Goal: Task Accomplishment & Management: Complete application form

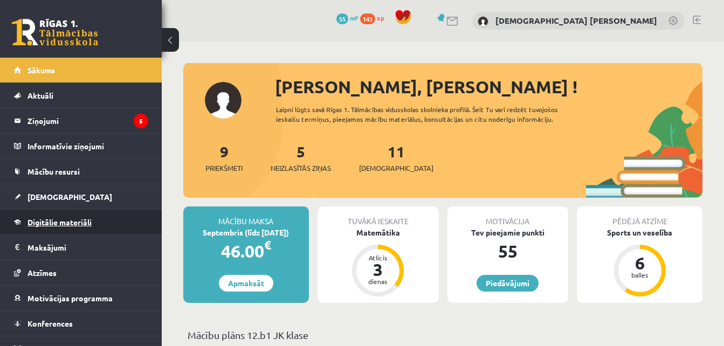
click at [80, 225] on span "Digitālie materiāli" at bounding box center [59, 222] width 64 height 10
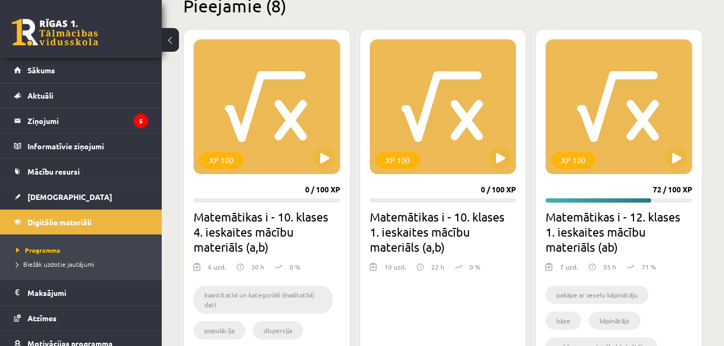
scroll to position [287, 0]
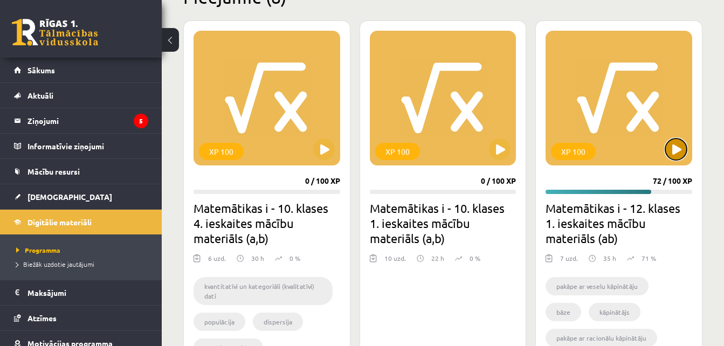
click at [673, 143] on button at bounding box center [676, 150] width 22 height 22
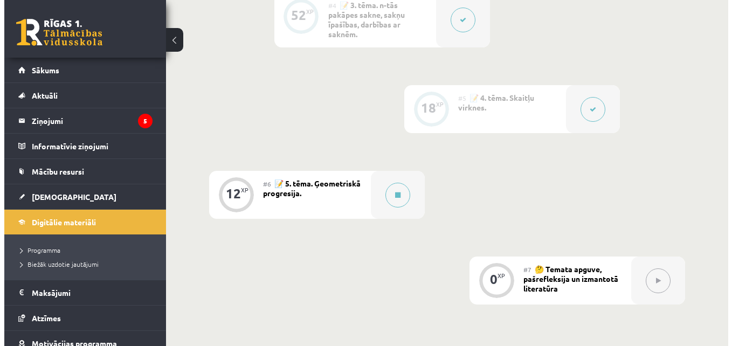
scroll to position [800, 0]
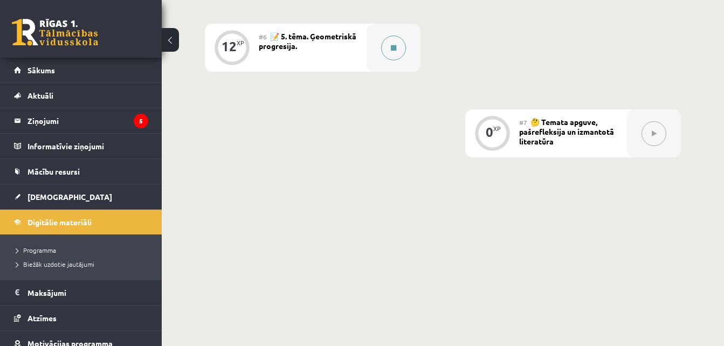
click at [404, 50] on button at bounding box center [393, 48] width 25 height 25
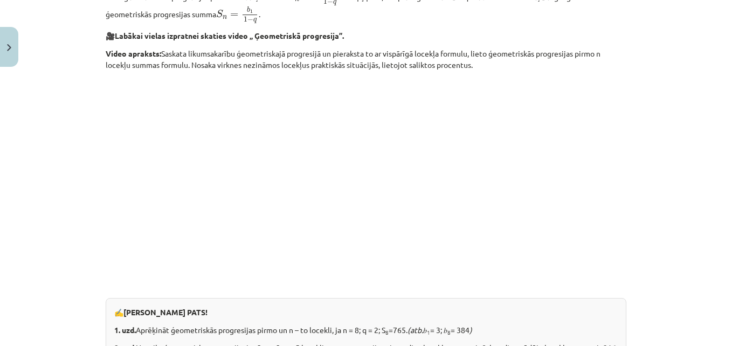
scroll to position [891, 0]
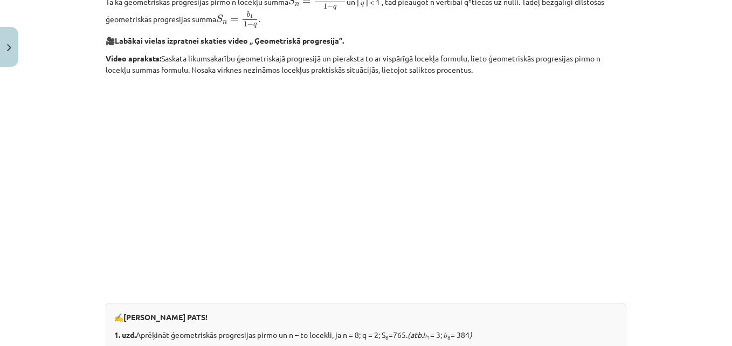
click at [449, 284] on div "Ģeometriskā progresija 📌 Piezīme. Jūs varat apgūt mācību materiālu platformā, s…" at bounding box center [366, 9] width 521 height 1414
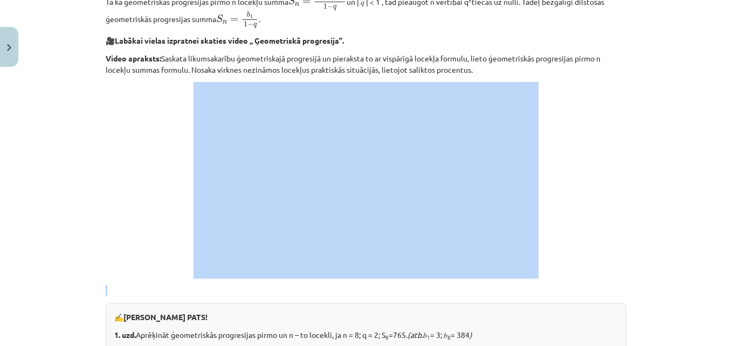
click at [702, 282] on div "Mācību tēma: Matemātikas i - 12. klases 1. ieskaites mācību materiāls (ab) #6 📝…" at bounding box center [366, 173] width 732 height 346
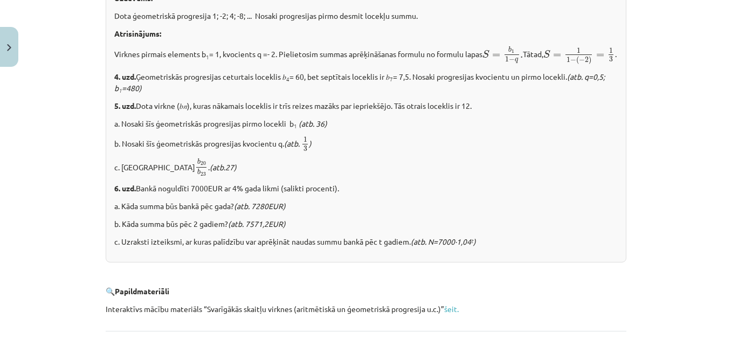
scroll to position [1296, 0]
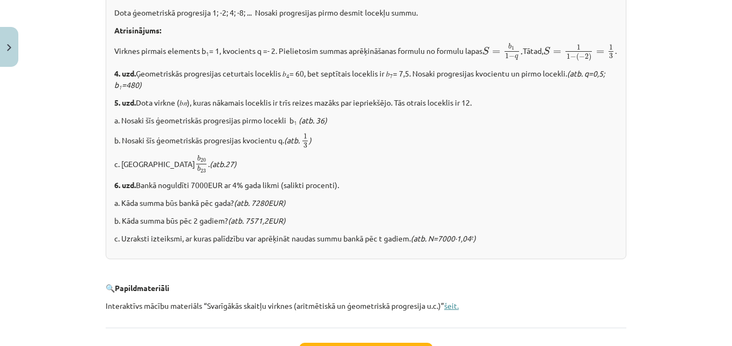
click at [451, 310] on link "šeit." at bounding box center [451, 306] width 15 height 10
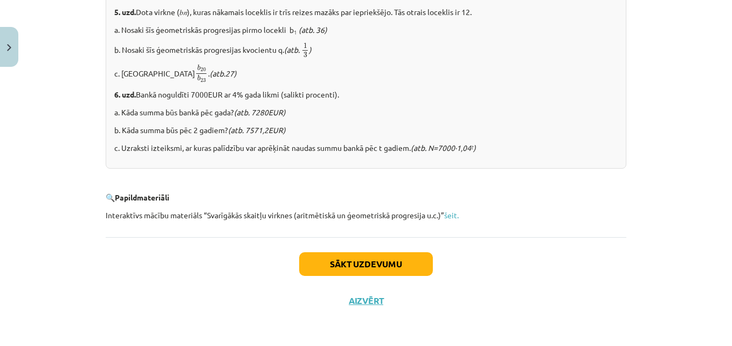
scroll to position [1402, 0]
click at [337, 269] on button "Sākt uzdevumu" at bounding box center [366, 264] width 134 height 24
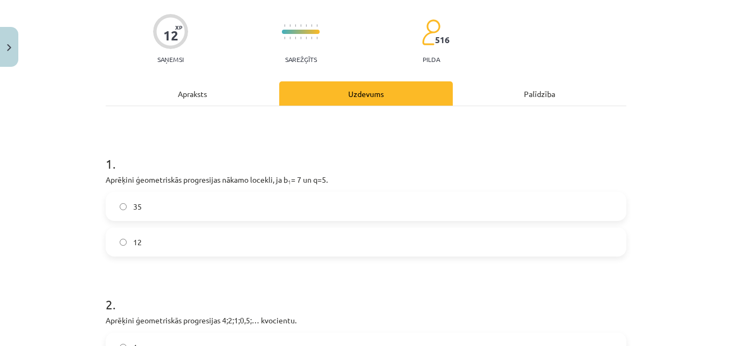
scroll to position [68, 0]
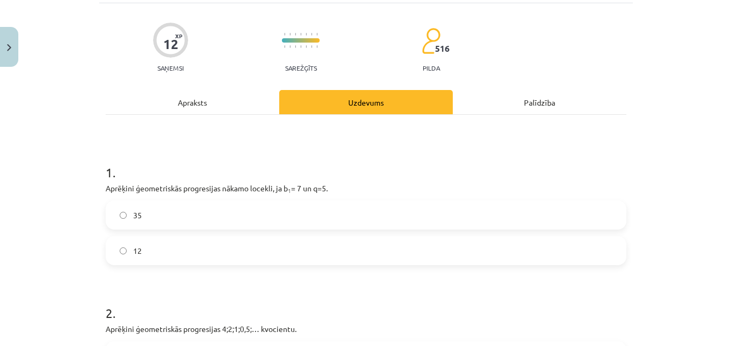
click at [140, 211] on label "35" at bounding box center [366, 215] width 519 height 27
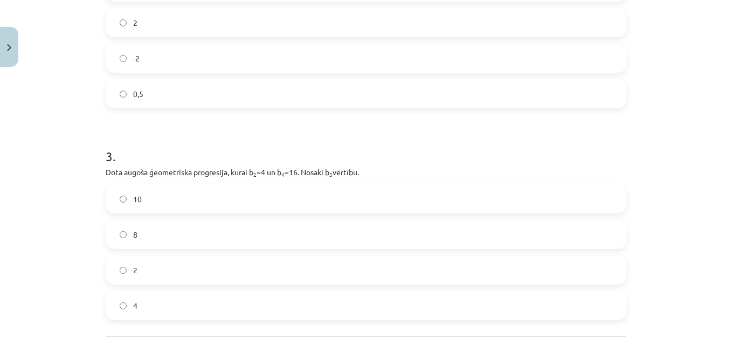
scroll to position [433, 0]
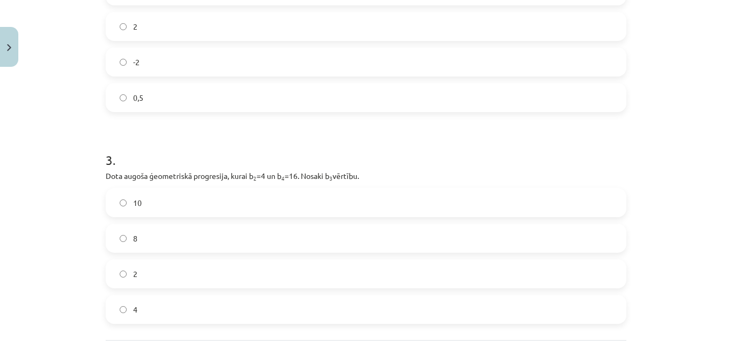
click at [146, 244] on label "8" at bounding box center [366, 238] width 519 height 27
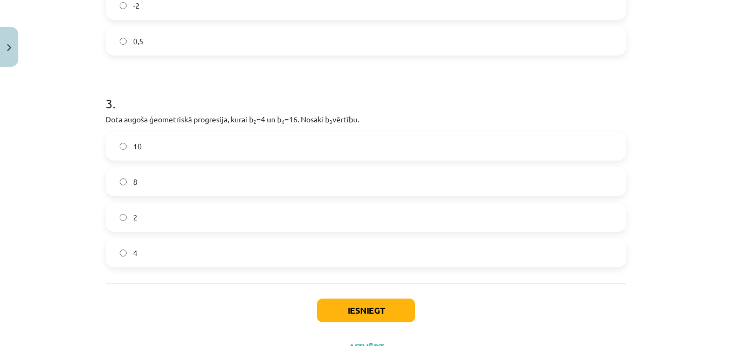
scroll to position [499, 0]
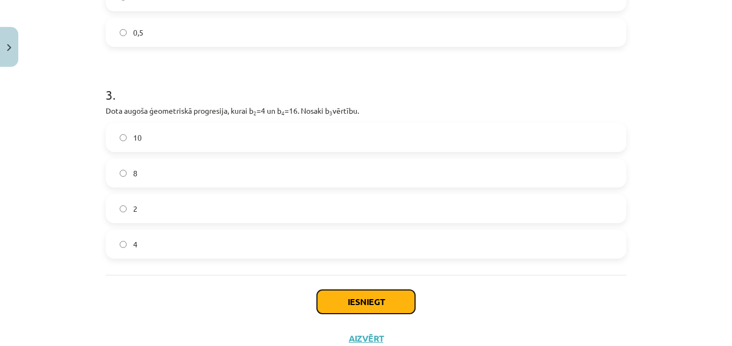
click at [342, 300] on button "Iesniegt" at bounding box center [366, 302] width 98 height 24
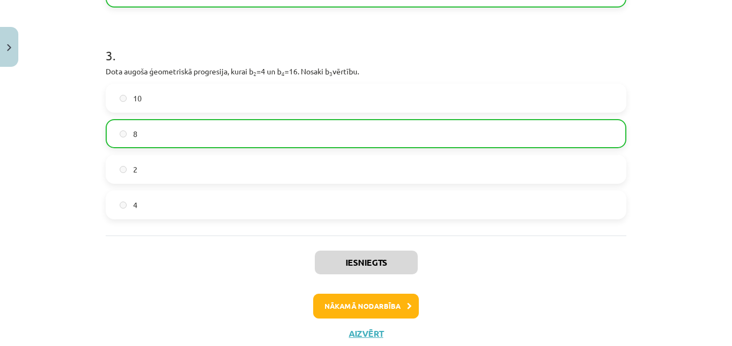
scroll to position [546, 0]
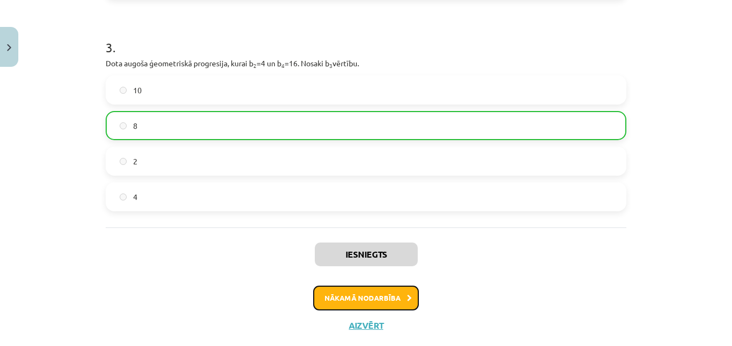
click at [398, 293] on button "Nākamā nodarbība" at bounding box center [366, 298] width 106 height 25
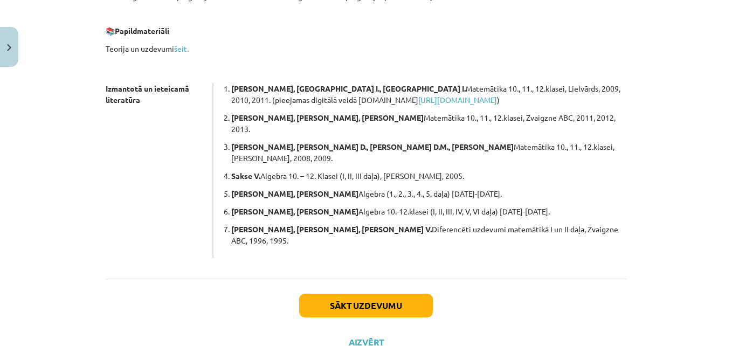
scroll to position [336, 0]
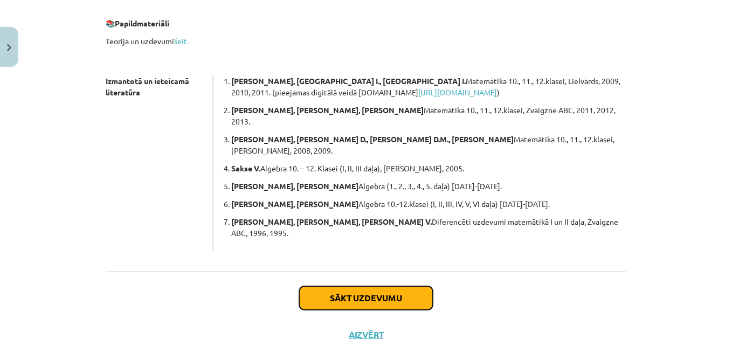
click at [402, 286] on button "Sākt uzdevumu" at bounding box center [366, 298] width 134 height 24
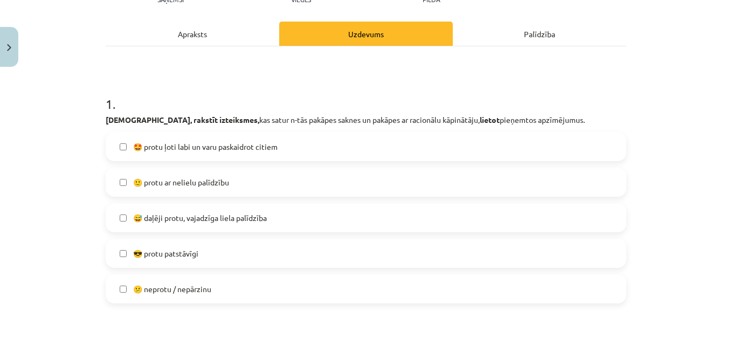
scroll to position [139, 0]
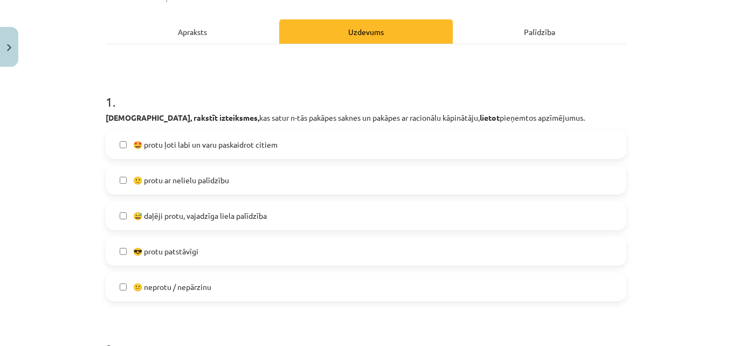
click at [196, 175] on span "🙂 protu ar nelielu palīdzību" at bounding box center [181, 180] width 96 height 11
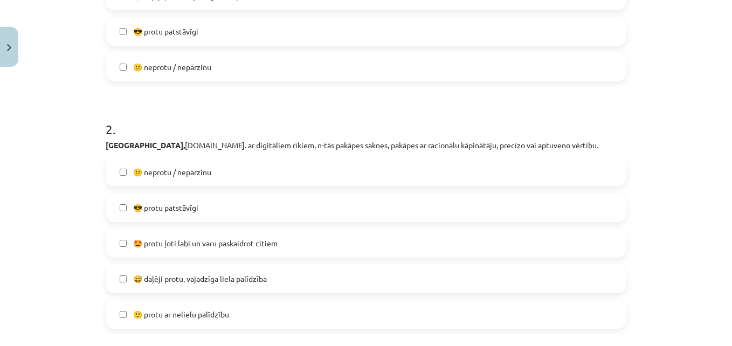
scroll to position [376, 0]
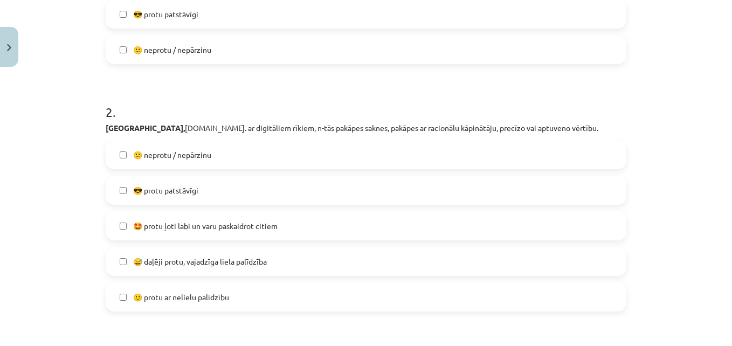
click at [128, 192] on label "😎 protu patstāvīgi" at bounding box center [366, 190] width 519 height 27
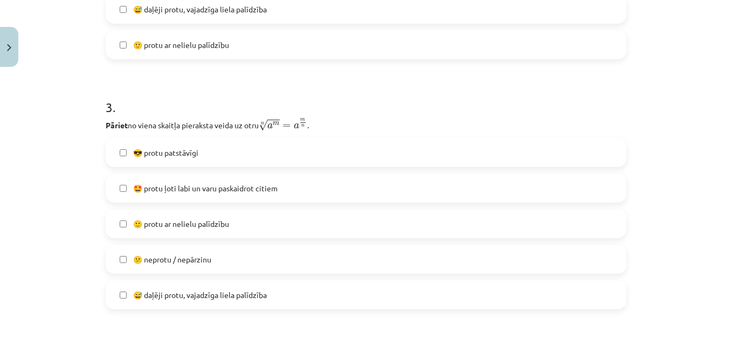
scroll to position [633, 0]
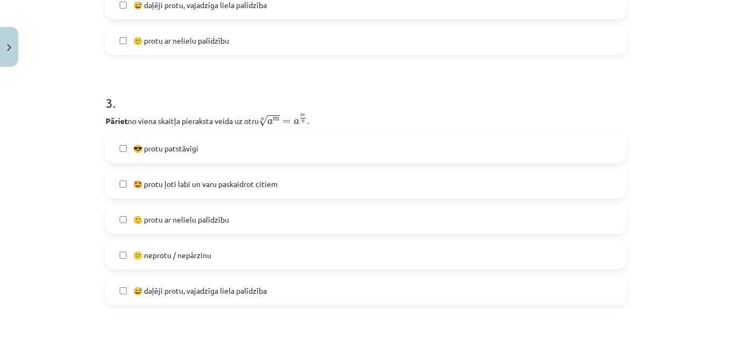
click at [152, 151] on span "😎 protu patstāvīgi" at bounding box center [165, 148] width 65 height 11
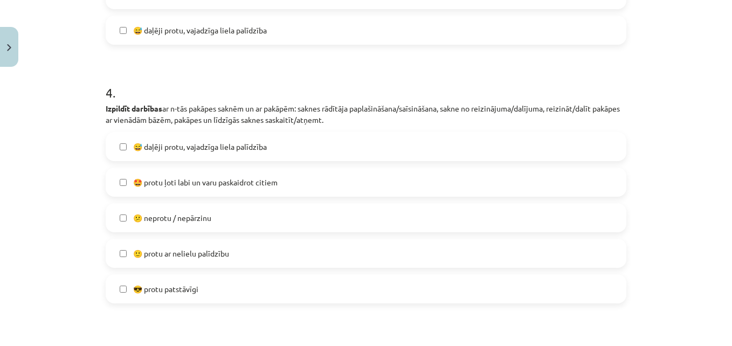
scroll to position [905, 0]
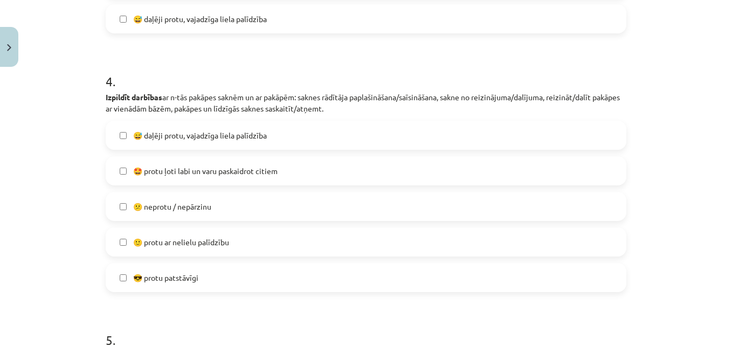
click at [126, 240] on label "🙂 protu ar nelielu palīdzību" at bounding box center [366, 242] width 519 height 27
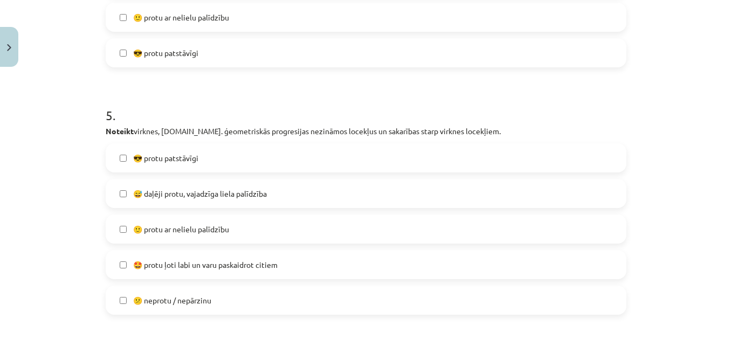
scroll to position [1136, 0]
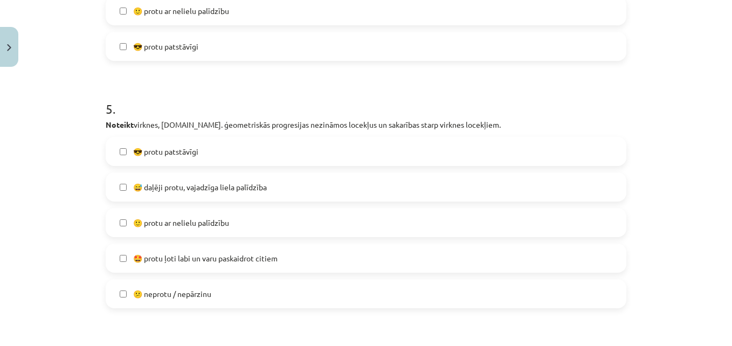
click at [161, 160] on label "😎 protu patstāvīgi" at bounding box center [366, 151] width 519 height 27
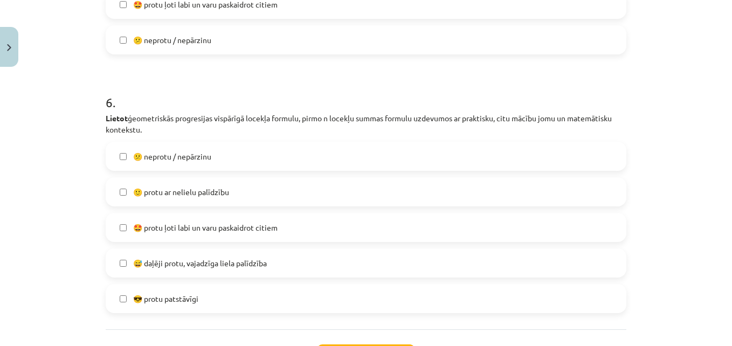
scroll to position [1408, 0]
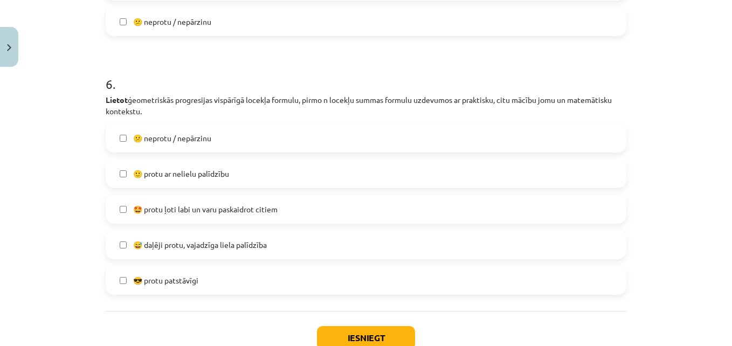
click at [144, 277] on span "😎 protu patstāvīgi" at bounding box center [165, 280] width 65 height 11
click at [384, 333] on button "Iesniegt" at bounding box center [366, 338] width 98 height 24
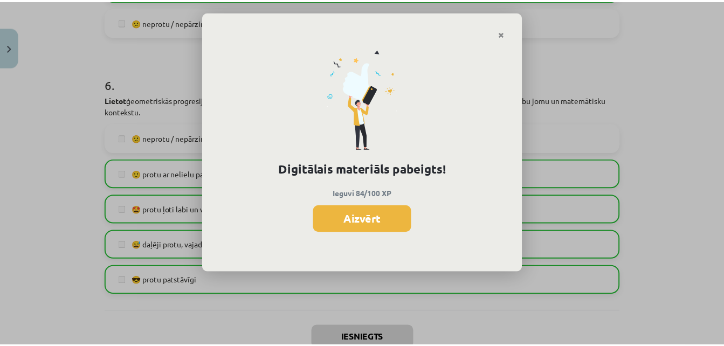
scroll to position [799, 0]
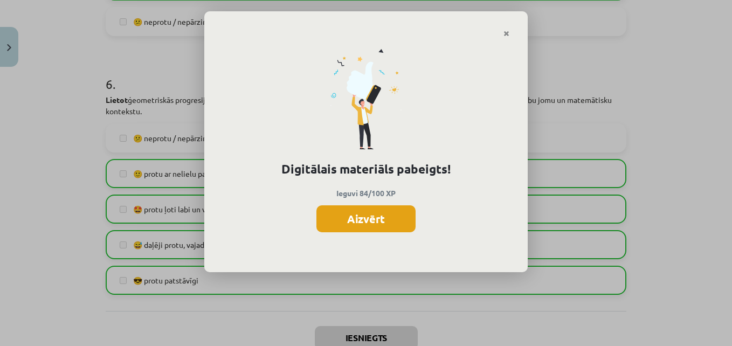
click at [390, 224] on button "Aizvērt" at bounding box center [365, 218] width 99 height 27
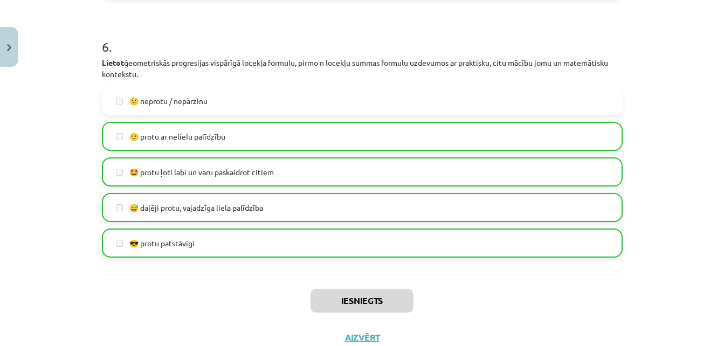
scroll to position [1482, 0]
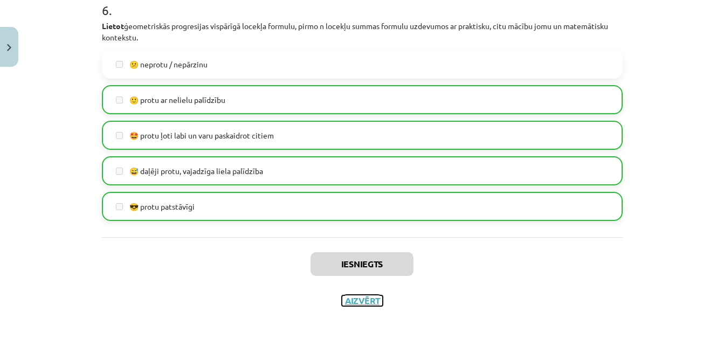
click at [371, 300] on button "Aizvērt" at bounding box center [362, 300] width 41 height 11
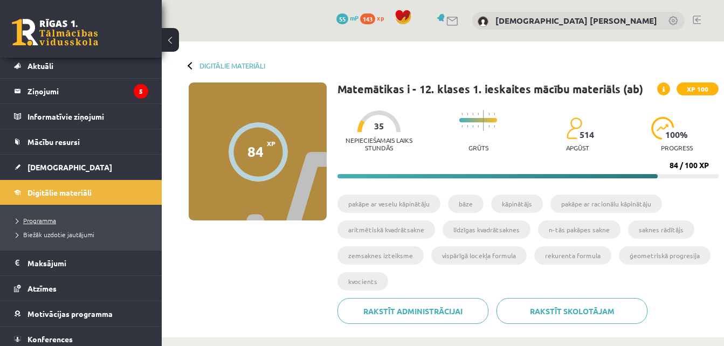
scroll to position [37, 0]
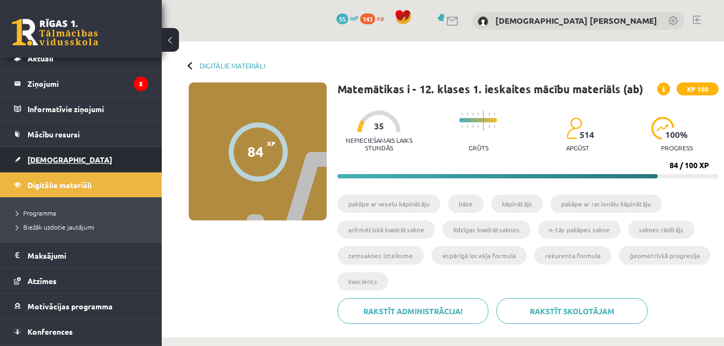
click at [45, 164] on link "[DEMOGRAPHIC_DATA]" at bounding box center [81, 159] width 134 height 25
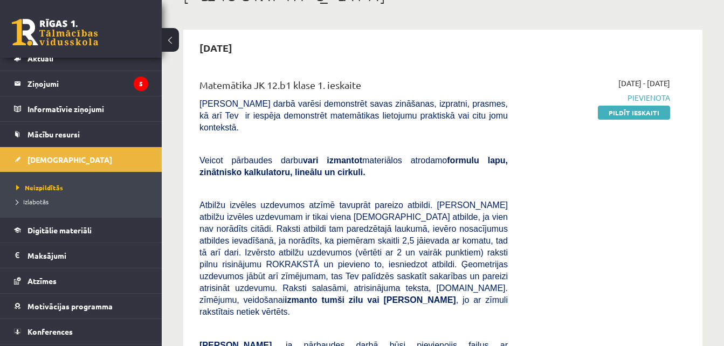
scroll to position [85, 0]
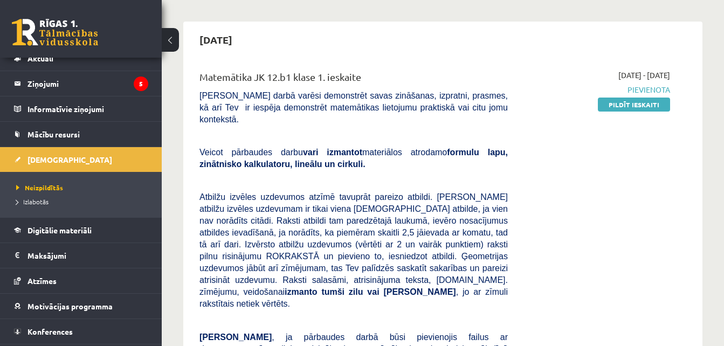
drag, startPoint x: 652, startPoint y: 105, endPoint x: 427, endPoint y: 49, distance: 231.8
click at [652, 105] on link "Pildīt ieskaiti" at bounding box center [634, 105] width 72 height 14
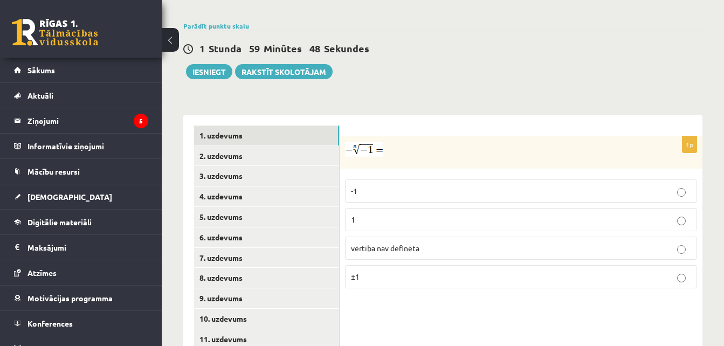
scroll to position [388, 0]
click at [540, 186] on p "-1" at bounding box center [521, 191] width 340 height 11
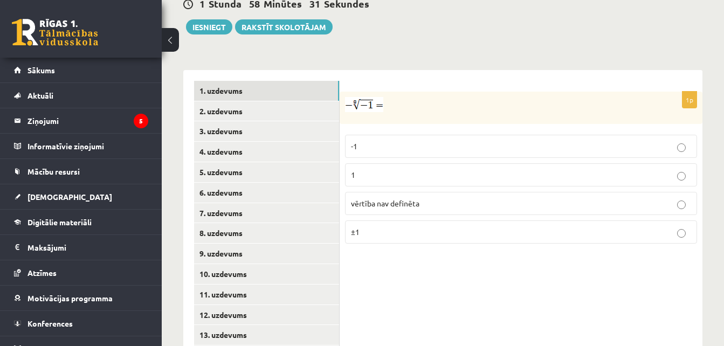
scroll to position [410, 0]
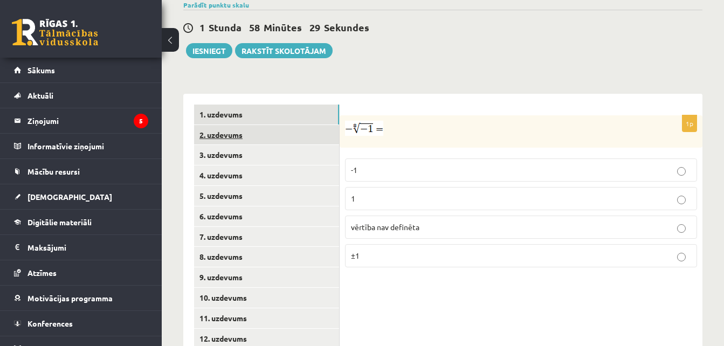
click at [231, 125] on link "2. uzdevums" at bounding box center [266, 135] width 145 height 20
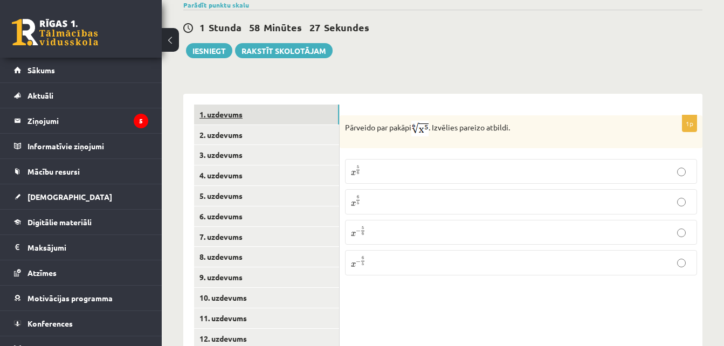
click at [238, 105] on link "1. uzdevums" at bounding box center [266, 115] width 145 height 20
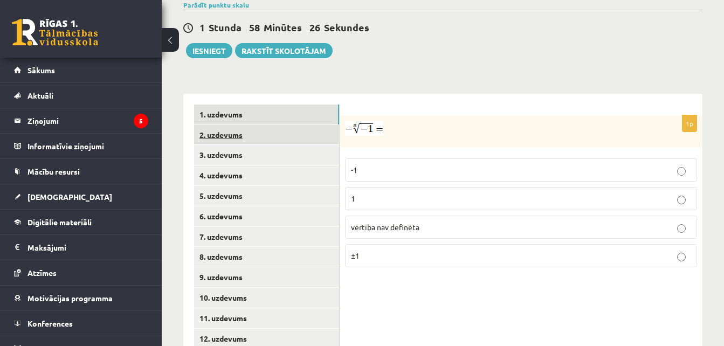
click at [229, 125] on link "2. uzdevums" at bounding box center [266, 135] width 145 height 20
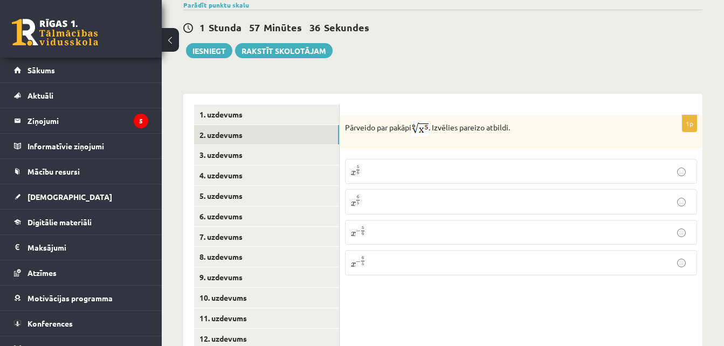
click at [443, 165] on p "x 5 6 x 5 6" at bounding box center [521, 171] width 340 height 13
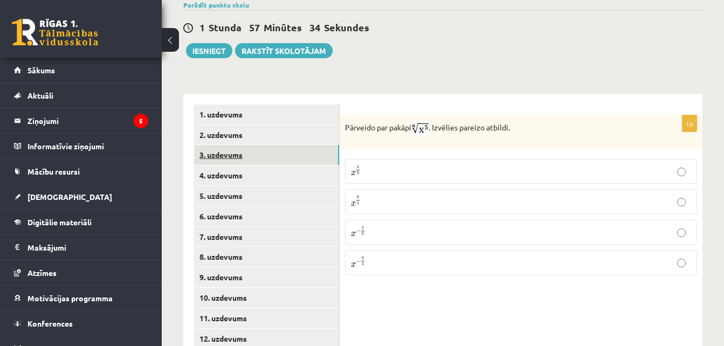
click at [243, 145] on link "3. uzdevums" at bounding box center [266, 155] width 145 height 20
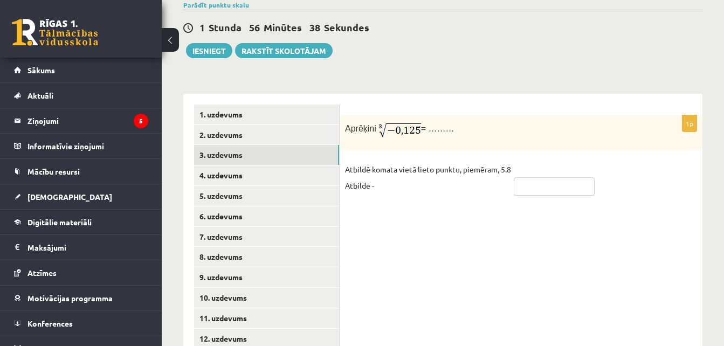
click at [575, 177] on input "text" at bounding box center [554, 186] width 81 height 18
type input "****"
click at [254, 165] on link "4. uzdevums" at bounding box center [266, 175] width 145 height 20
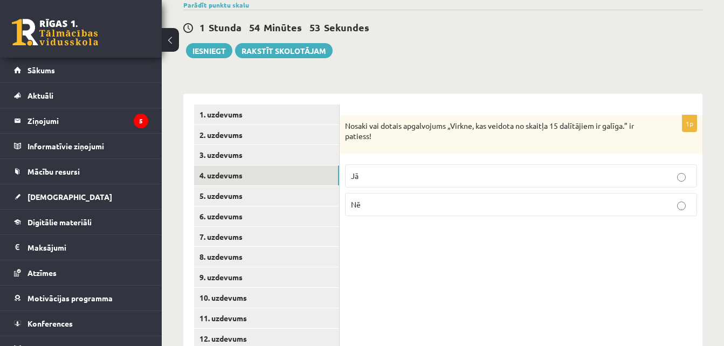
click at [364, 170] on p "Jā" at bounding box center [521, 175] width 340 height 11
click at [281, 186] on link "5. uzdevums" at bounding box center [266, 196] width 145 height 20
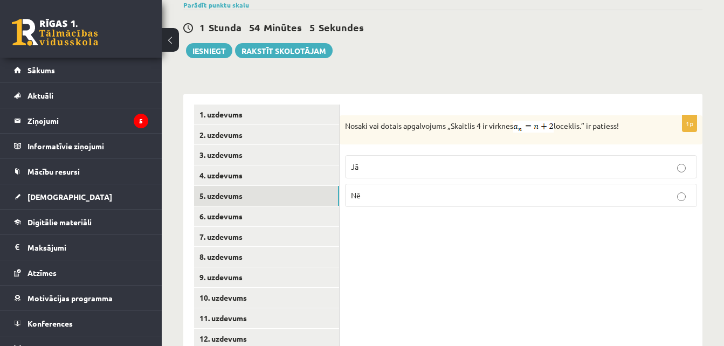
click at [356, 155] on label "Jā" at bounding box center [521, 166] width 352 height 23
click at [280, 206] on link "6. uzdevums" at bounding box center [266, 216] width 145 height 20
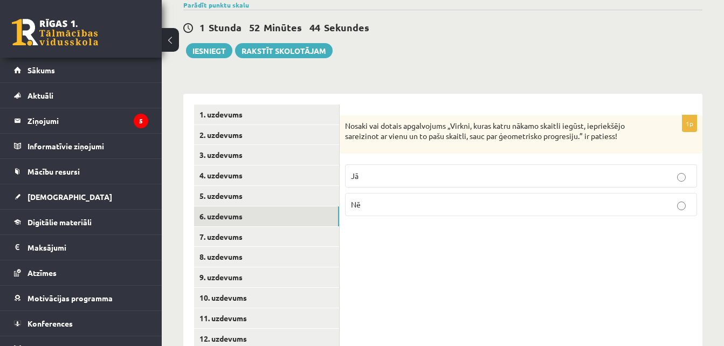
click at [365, 170] on p "Jā" at bounding box center [521, 175] width 340 height 11
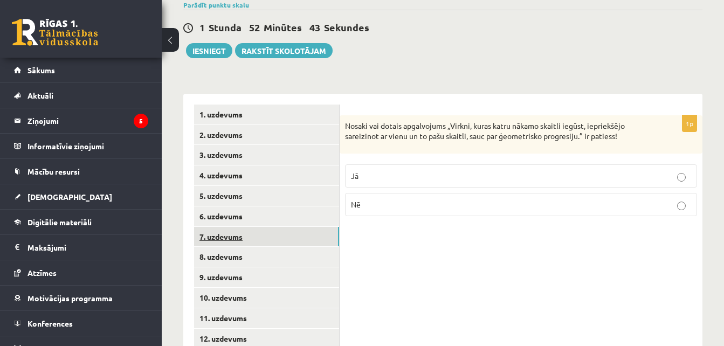
click at [282, 227] on link "7. uzdevums" at bounding box center [266, 237] width 145 height 20
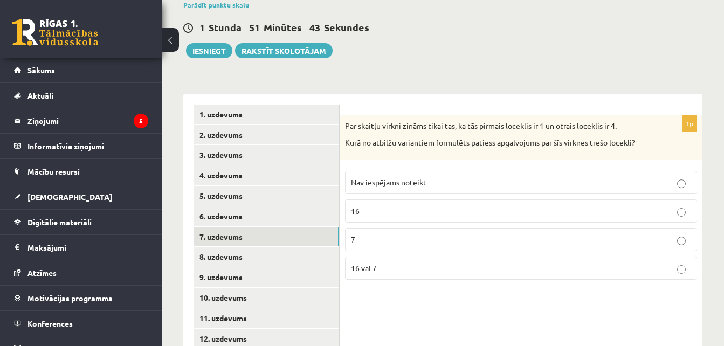
click at [396, 199] on label "16" at bounding box center [521, 210] width 352 height 23
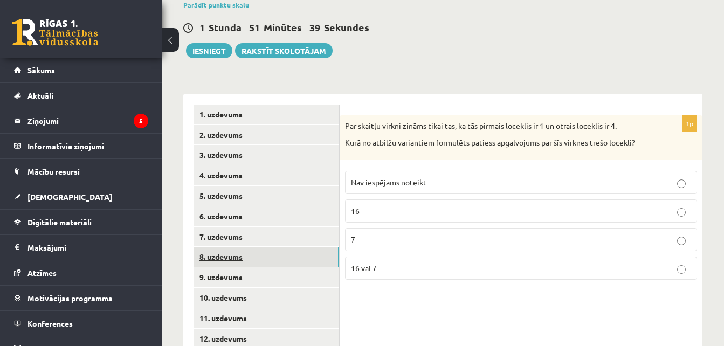
click at [292, 247] on link "8. uzdevums" at bounding box center [266, 257] width 145 height 20
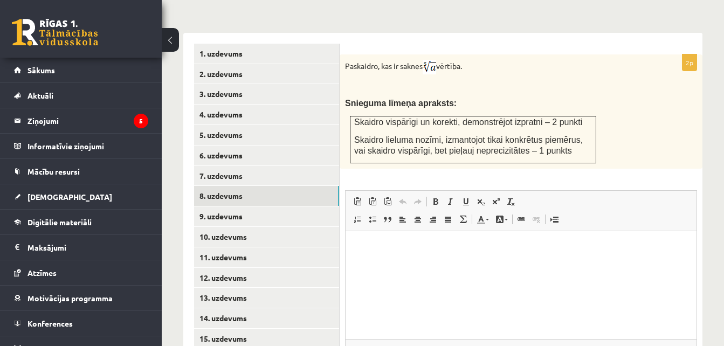
scroll to position [467, 0]
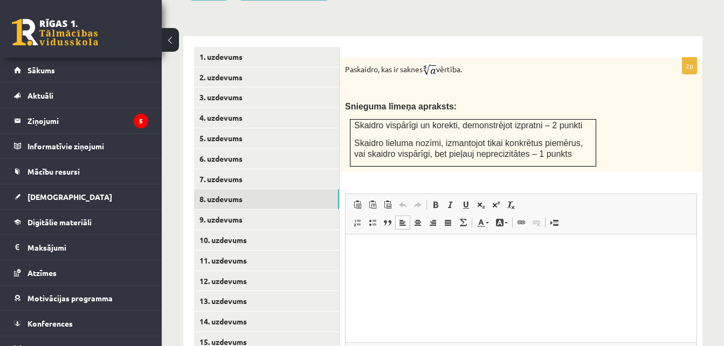
drag, startPoint x: 434, startPoint y: 325, endPoint x: 434, endPoint y: 273, distance: 51.7
click at [434, 267] on html at bounding box center [521, 250] width 351 height 33
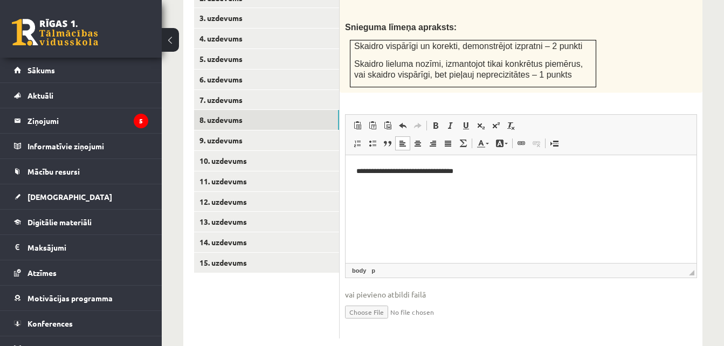
scroll to position [548, 0]
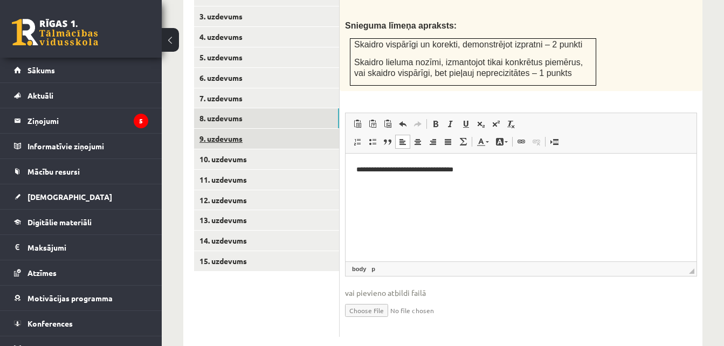
click at [247, 129] on link "9. uzdevums" at bounding box center [266, 139] width 145 height 20
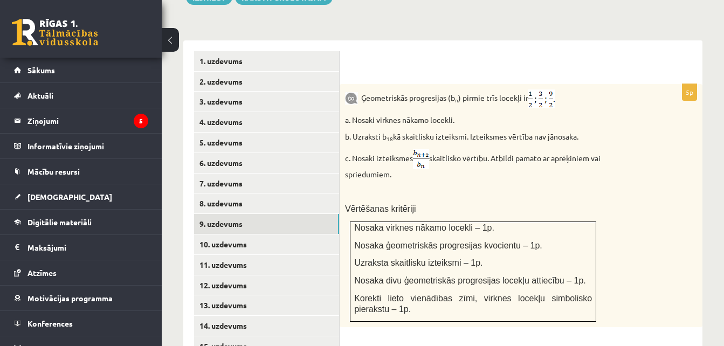
scroll to position [466, 0]
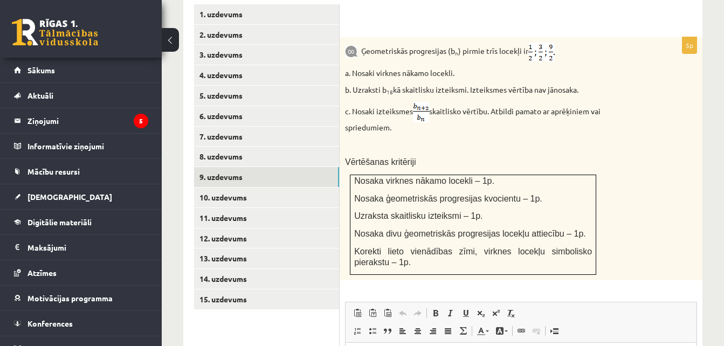
click at [706, 239] on div "Matemātika JK 12.b1 klase 1. ieskaite , Kristiāna Daniela Freimane (12.b1 JK kl…" at bounding box center [443, 45] width 562 height 1027
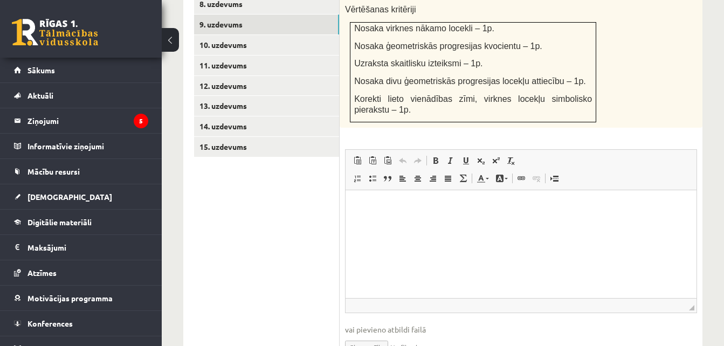
scroll to position [699, 0]
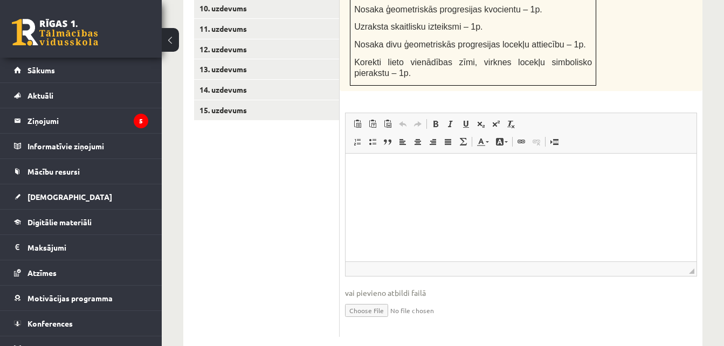
click at [378, 299] on input "file" at bounding box center [521, 310] width 352 height 22
type input "**********"
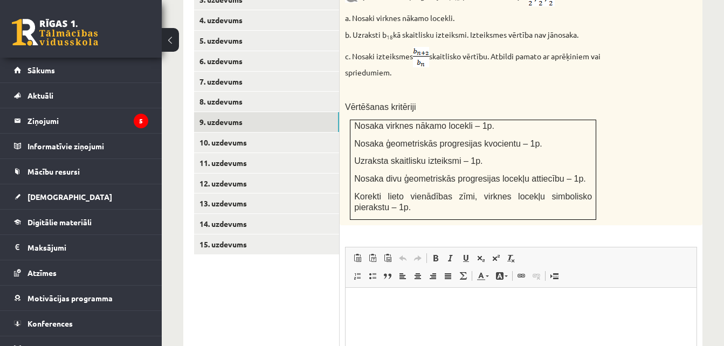
scroll to position [521, 0]
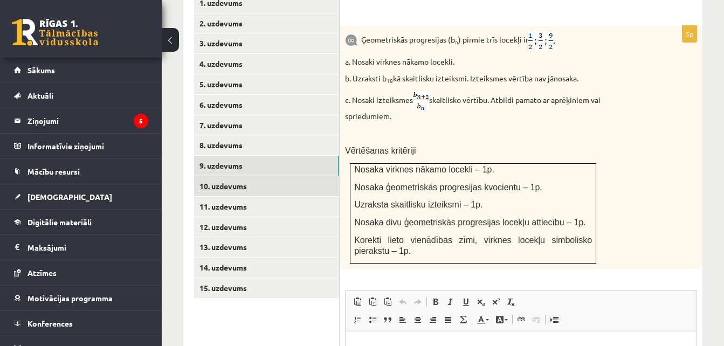
click at [238, 176] on link "10. uzdevums" at bounding box center [266, 186] width 145 height 20
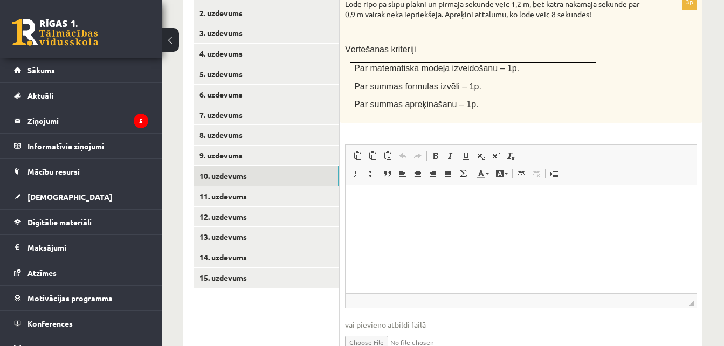
scroll to position [539, 0]
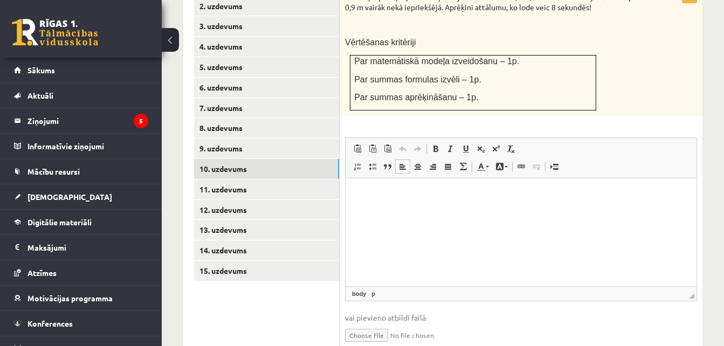
click at [531, 211] on html at bounding box center [521, 194] width 351 height 33
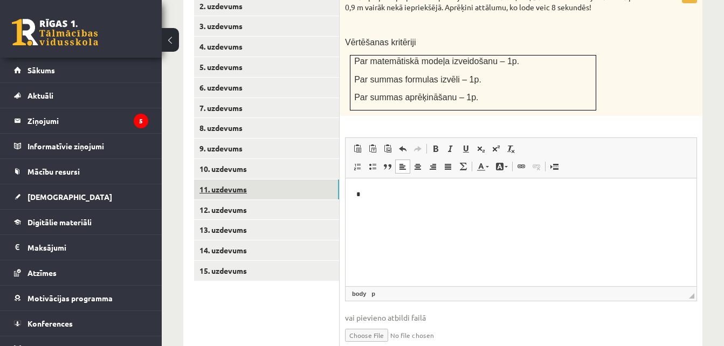
click at [253, 180] on link "11. uzdevums" at bounding box center [266, 190] width 145 height 20
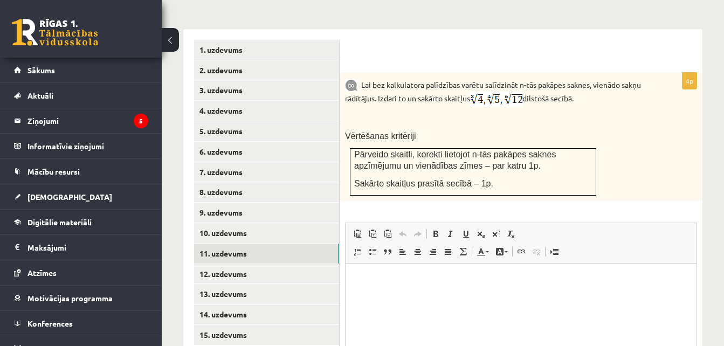
scroll to position [584, 0]
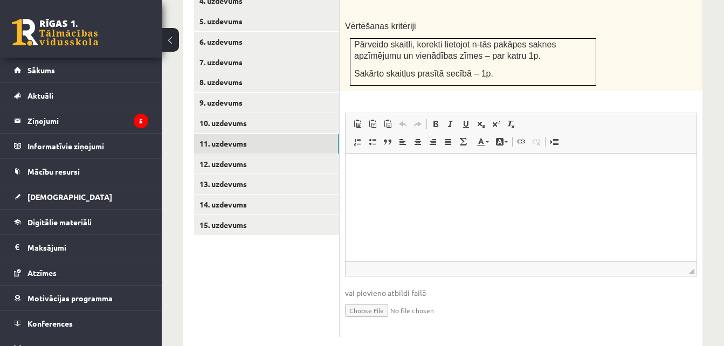
click at [372, 299] on input "file" at bounding box center [521, 310] width 352 height 22
type input "**********"
click at [273, 154] on link "12. uzdevums" at bounding box center [266, 164] width 145 height 20
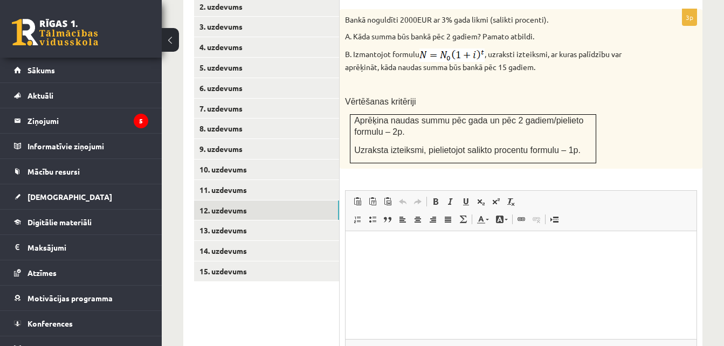
scroll to position [616, 0]
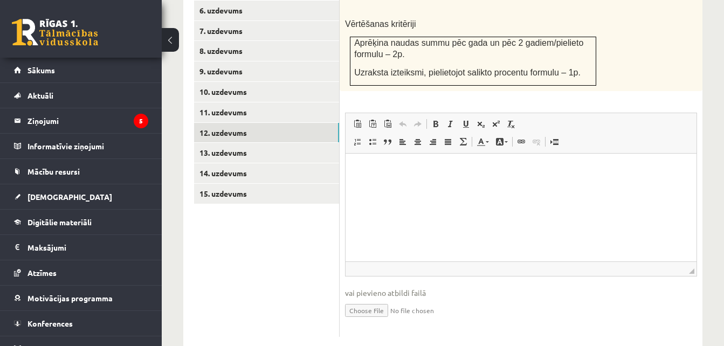
click at [375, 299] on input "file" at bounding box center [521, 310] width 352 height 22
type input "**********"
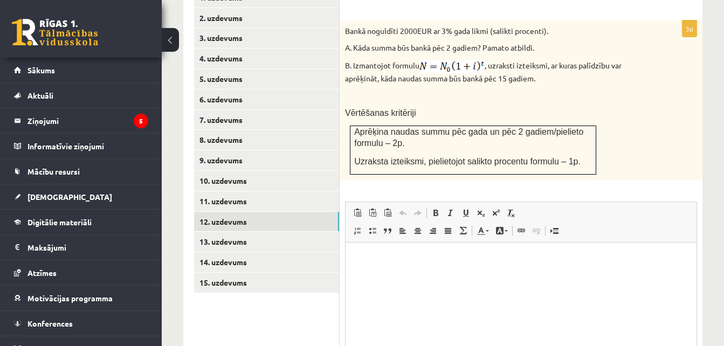
scroll to position [525, 0]
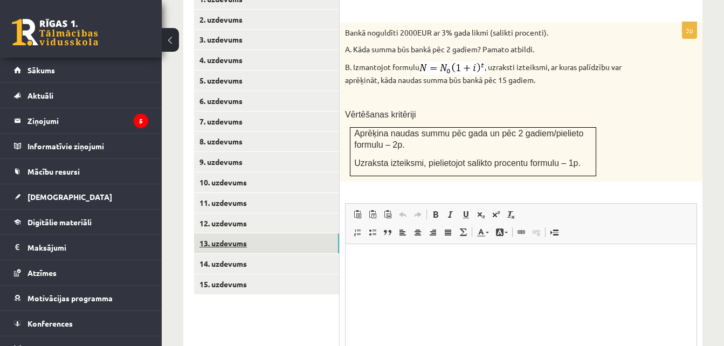
click at [239, 233] on link "13. uzdevums" at bounding box center [266, 243] width 145 height 20
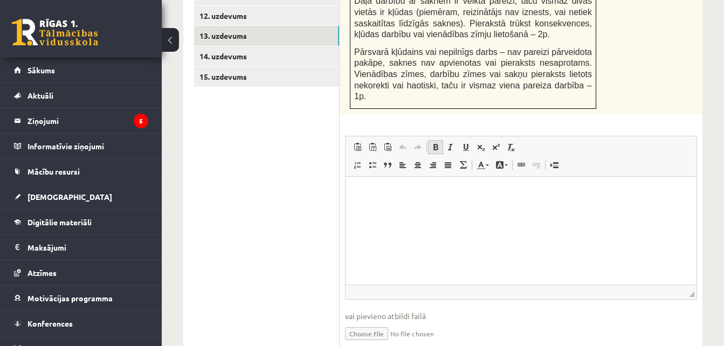
scroll to position [744, 0]
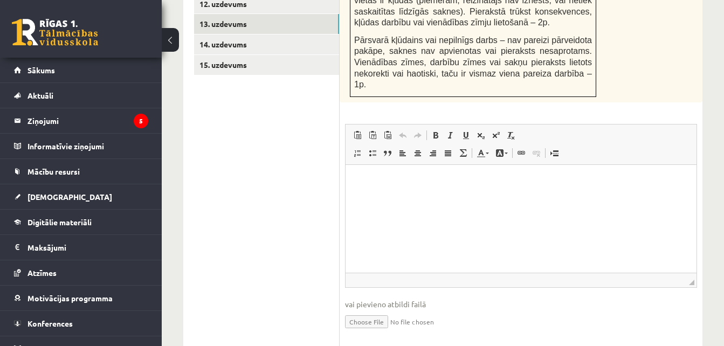
click at [360, 310] on input "file" at bounding box center [521, 321] width 352 height 22
type input "**********"
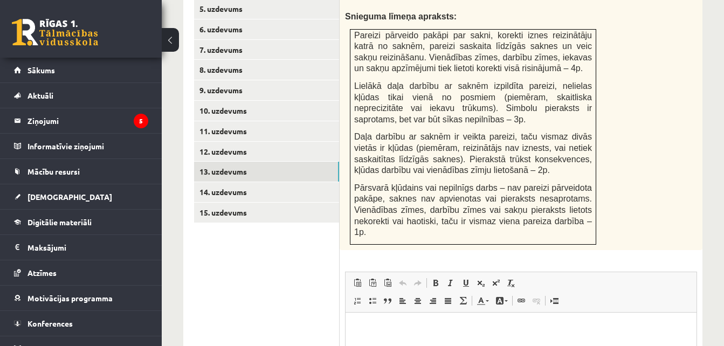
scroll to position [568, 0]
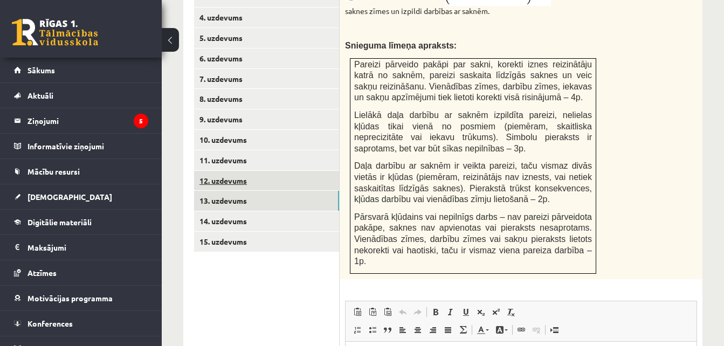
click at [277, 171] on link "12. uzdevums" at bounding box center [266, 181] width 145 height 20
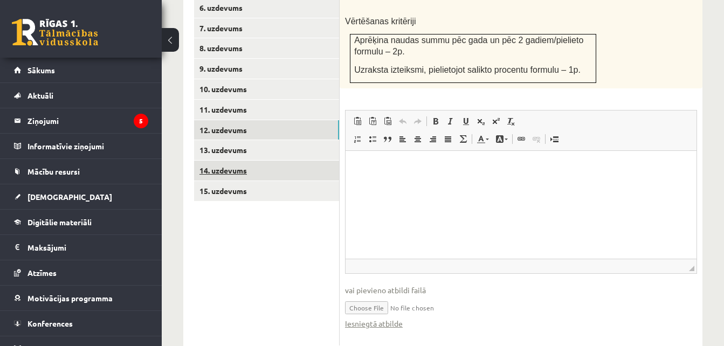
scroll to position [627, 0]
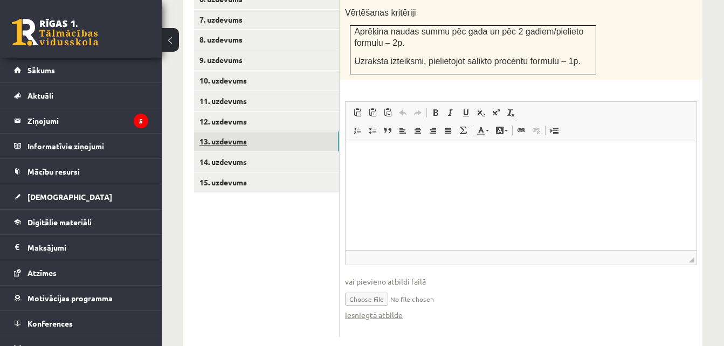
click at [245, 132] on link "13. uzdevums" at bounding box center [266, 142] width 145 height 20
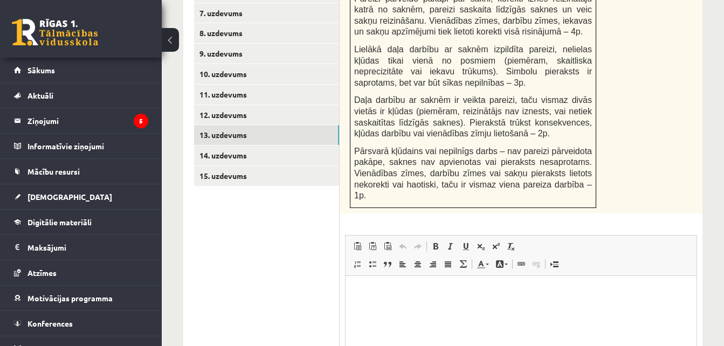
scroll to position [605, 0]
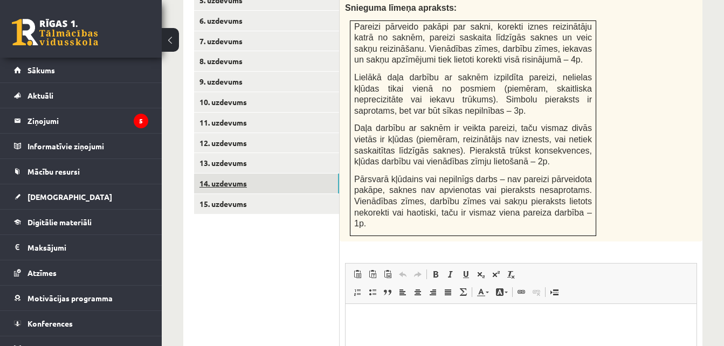
click at [225, 174] on link "14. uzdevums" at bounding box center [266, 184] width 145 height 20
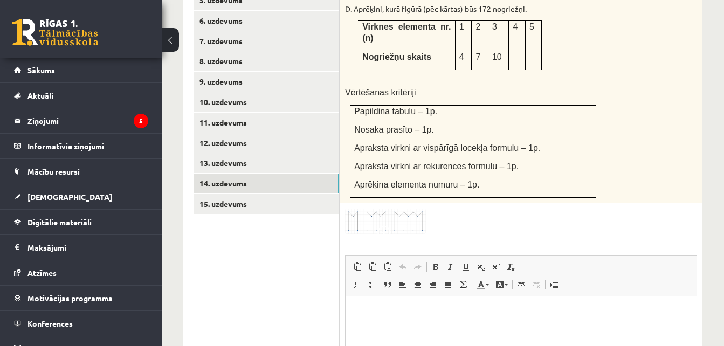
click at [370, 209] on img at bounding box center [385, 221] width 81 height 25
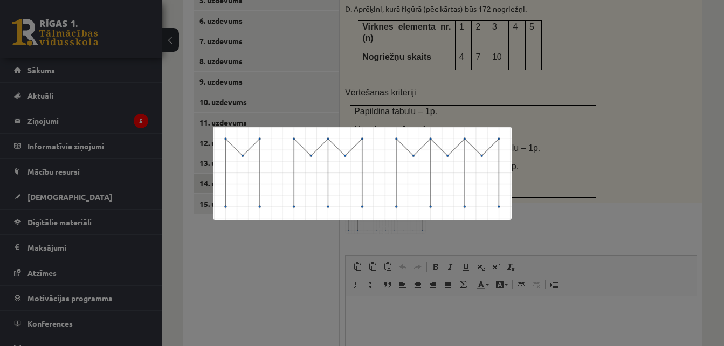
click at [660, 142] on div at bounding box center [362, 173] width 724 height 346
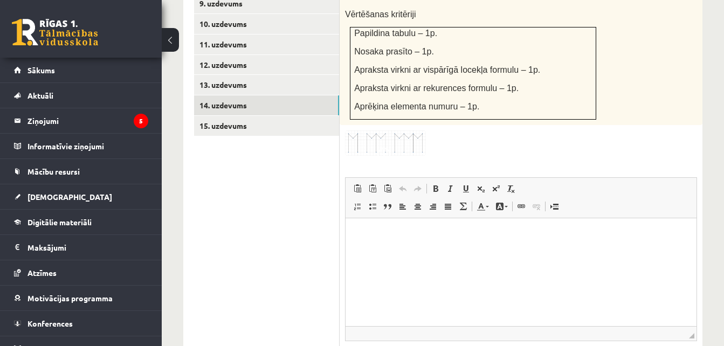
scroll to position [706, 0]
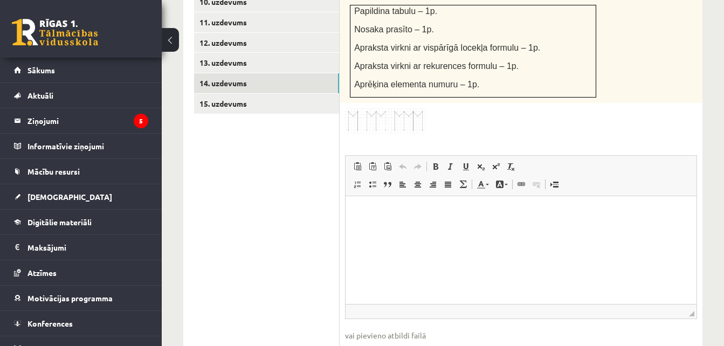
click at [399, 108] on img at bounding box center [385, 120] width 81 height 25
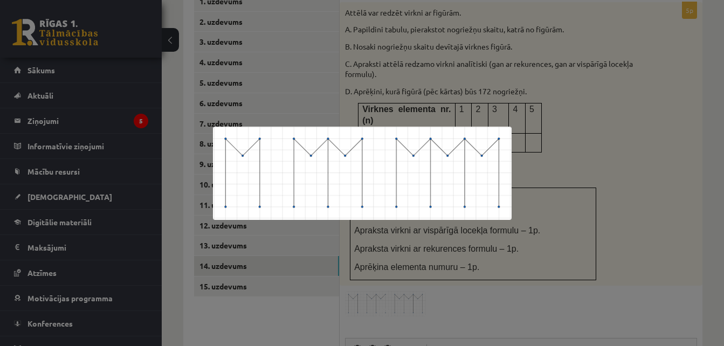
scroll to position [517, 0]
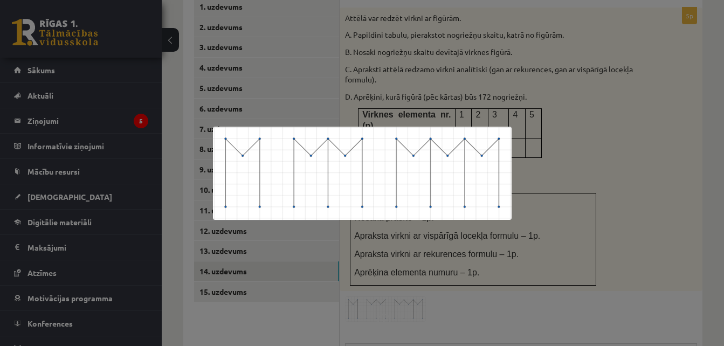
click at [524, 184] on div at bounding box center [362, 173] width 724 height 346
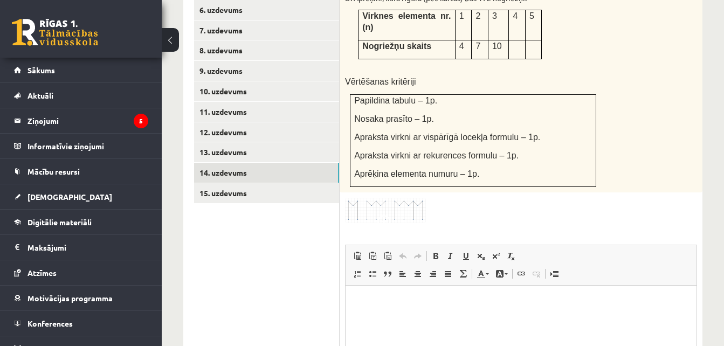
scroll to position [737, 0]
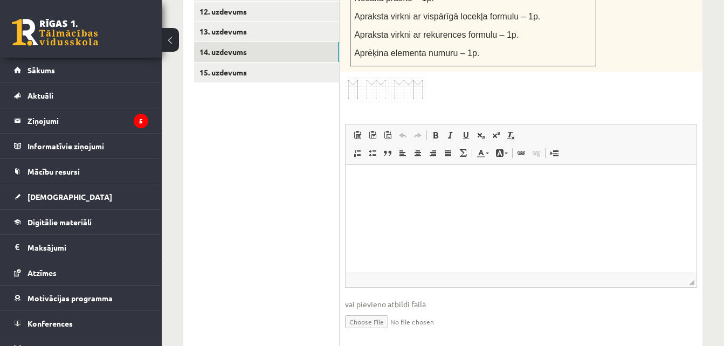
click at [374, 310] on input "file" at bounding box center [521, 321] width 352 height 22
type input "**********"
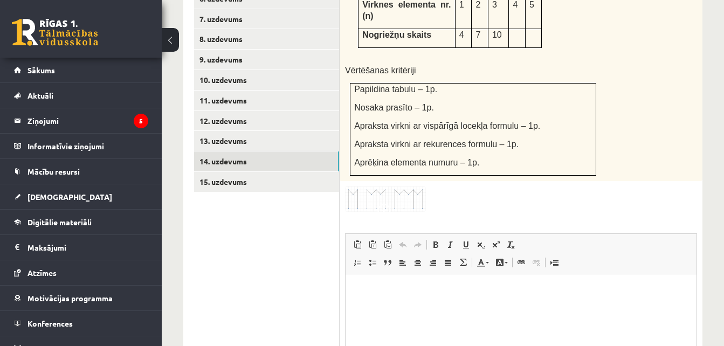
scroll to position [611, 0]
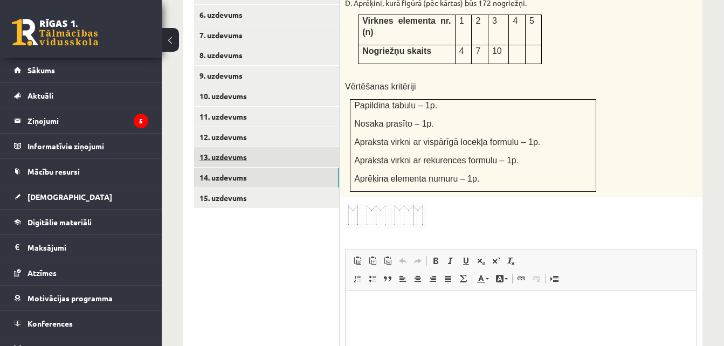
click at [240, 147] on link "13. uzdevums" at bounding box center [266, 157] width 145 height 20
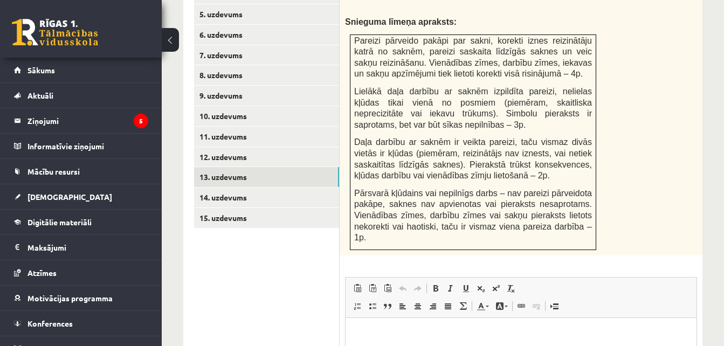
scroll to position [570, 0]
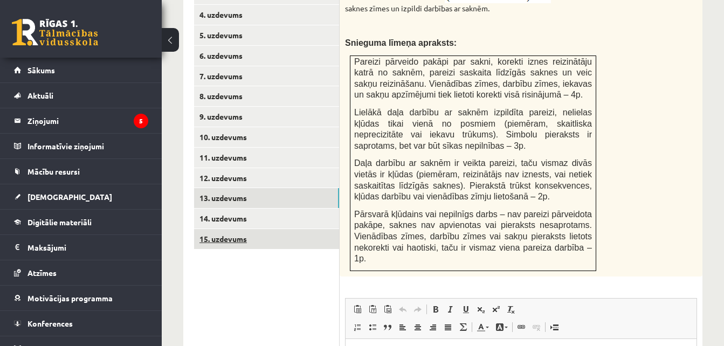
click at [258, 229] on link "15. uzdevums" at bounding box center [266, 239] width 145 height 20
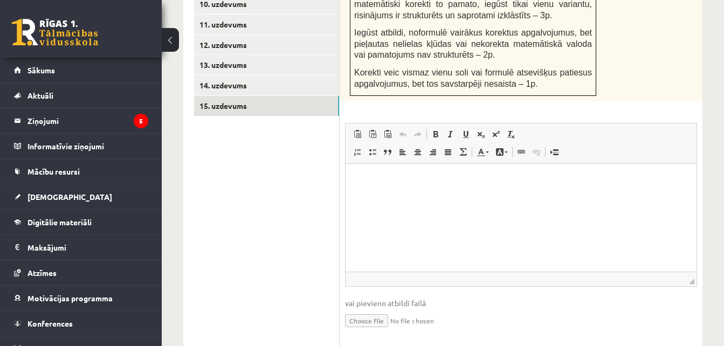
scroll to position [714, 0]
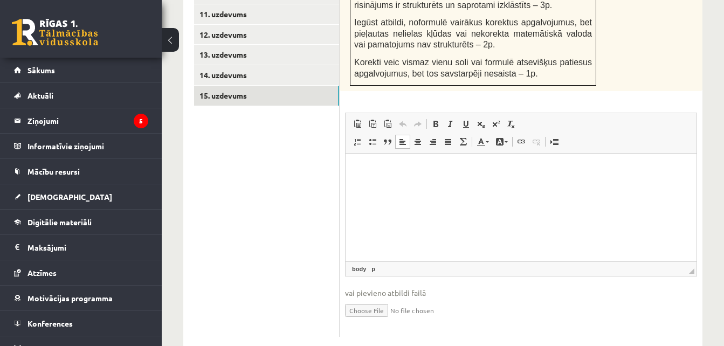
click at [522, 179] on html at bounding box center [521, 170] width 351 height 33
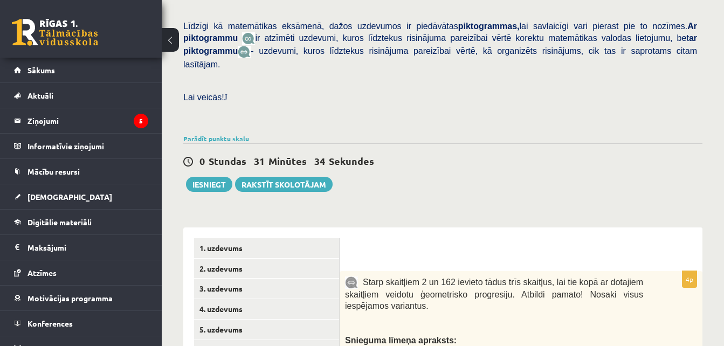
scroll to position [300, 0]
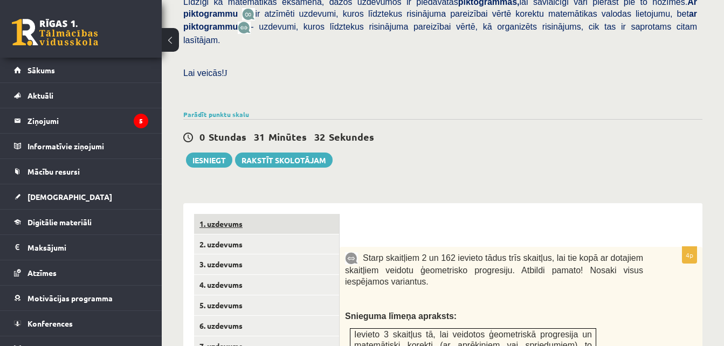
click at [238, 214] on link "1. uzdevums" at bounding box center [266, 224] width 145 height 20
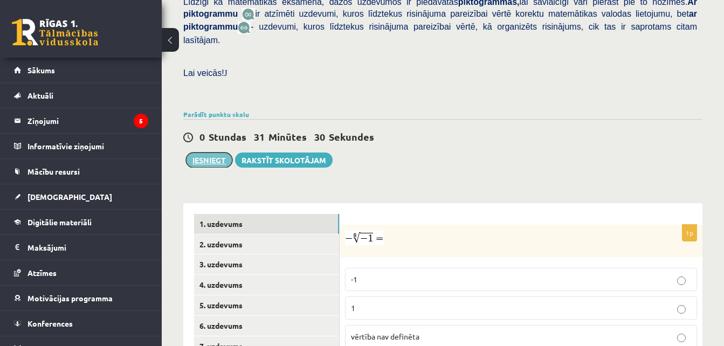
click at [201, 153] on button "Iesniegt" at bounding box center [209, 160] width 46 height 15
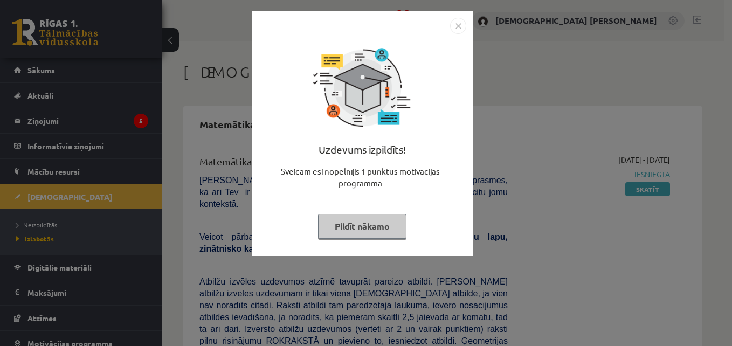
click at [453, 24] on img "Close" at bounding box center [458, 26] width 16 height 16
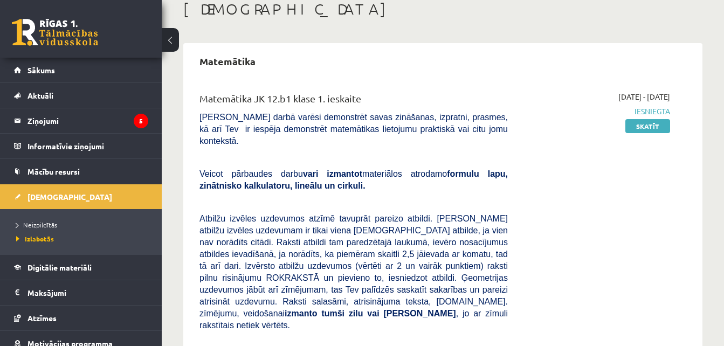
scroll to position [81, 0]
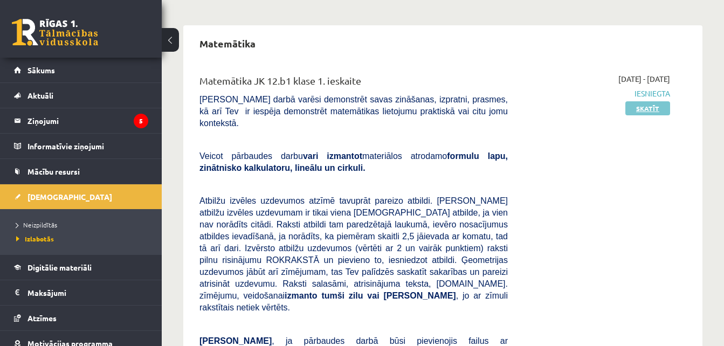
click at [658, 113] on link "Skatīt" at bounding box center [647, 108] width 45 height 14
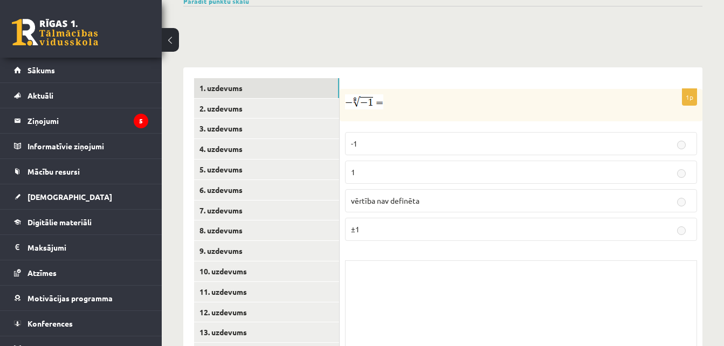
scroll to position [405, 0]
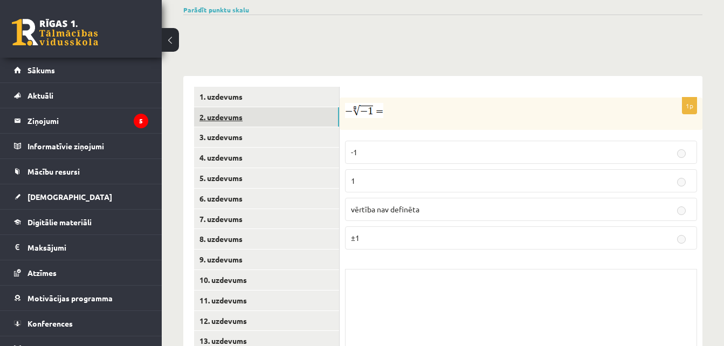
click at [223, 107] on link "2. uzdevums" at bounding box center [266, 117] width 145 height 20
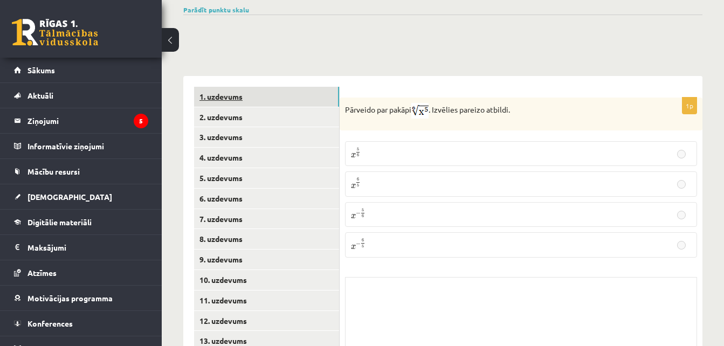
click at [231, 87] on link "1. uzdevums" at bounding box center [266, 97] width 145 height 20
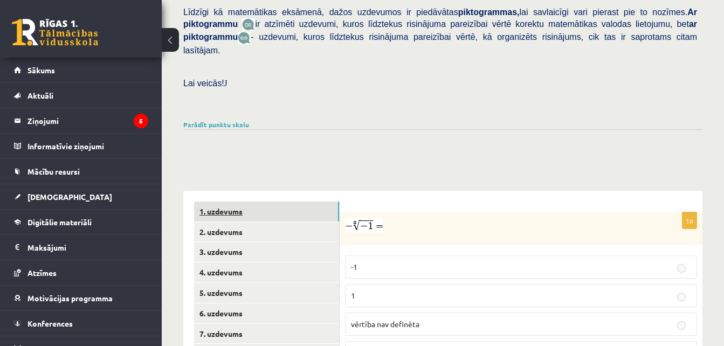
scroll to position [286, 0]
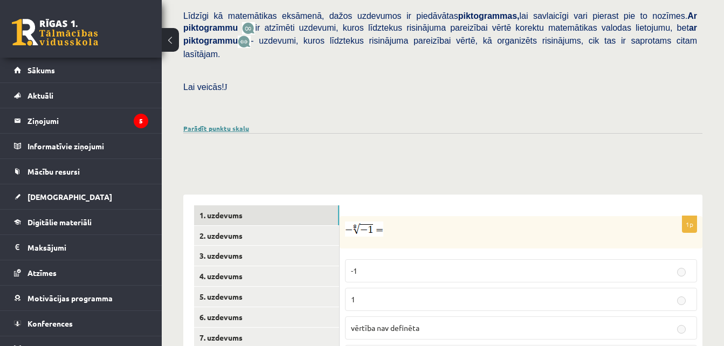
click at [220, 124] on link "Parādīt punktu skalu" at bounding box center [216, 128] width 66 height 9
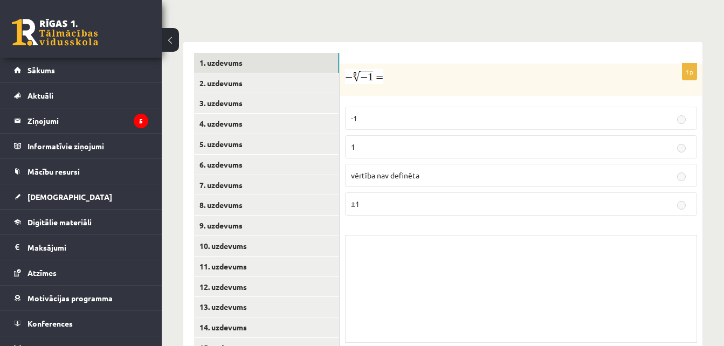
scroll to position [712, 0]
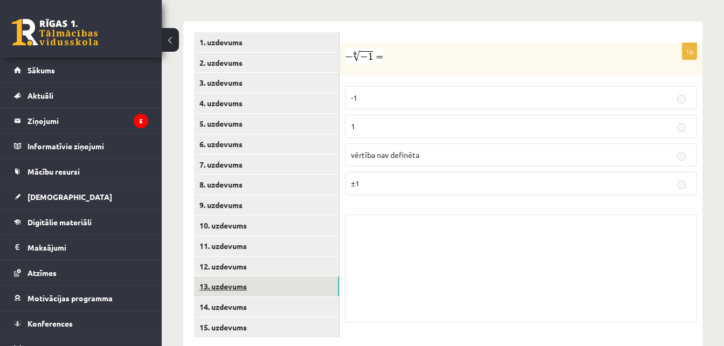
click at [210, 277] on link "13. uzdevums" at bounding box center [266, 287] width 145 height 20
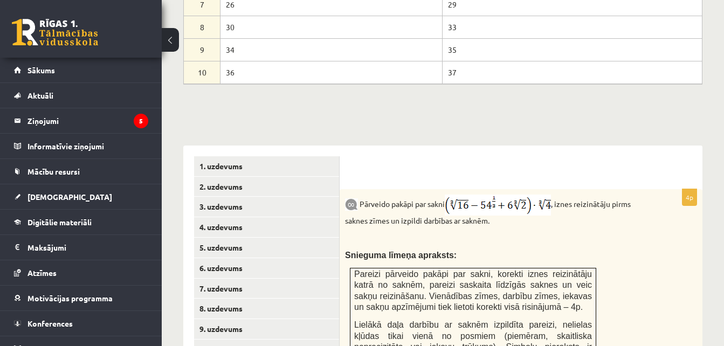
scroll to position [566, 0]
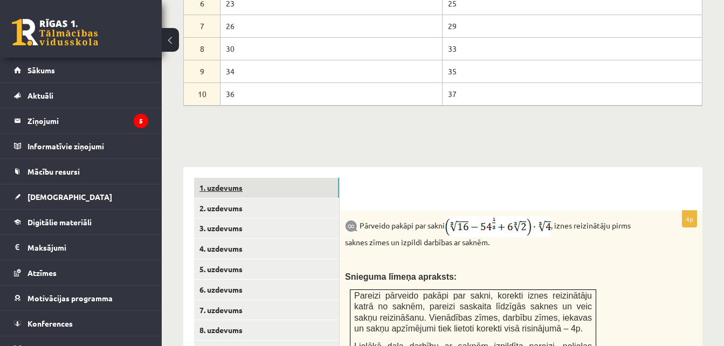
click at [258, 178] on link "1. uzdevums" at bounding box center [266, 188] width 145 height 20
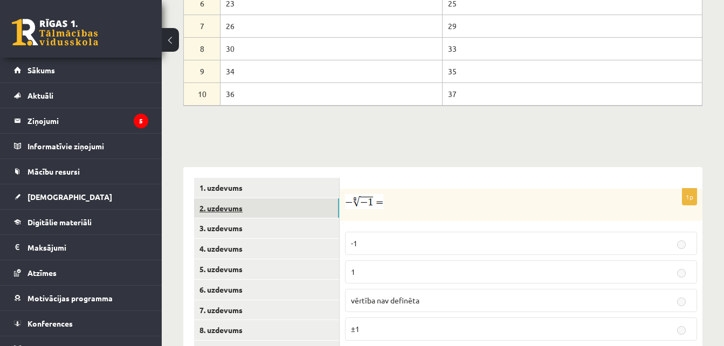
click at [226, 198] on link "2. uzdevums" at bounding box center [266, 208] width 145 height 20
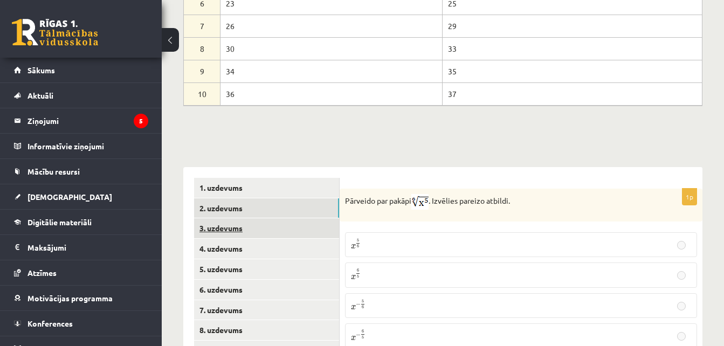
click at [225, 218] on link "3. uzdevums" at bounding box center [266, 228] width 145 height 20
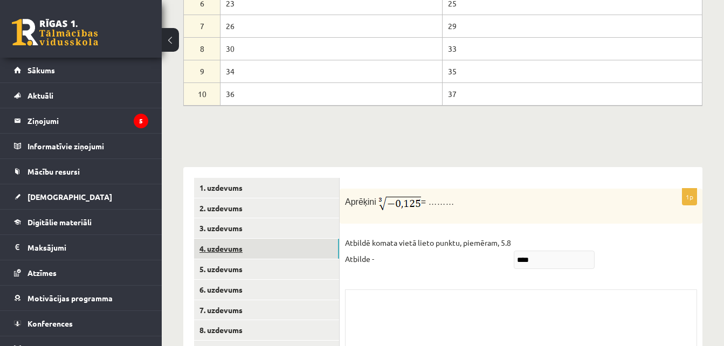
click at [228, 239] on link "4. uzdevums" at bounding box center [266, 249] width 145 height 20
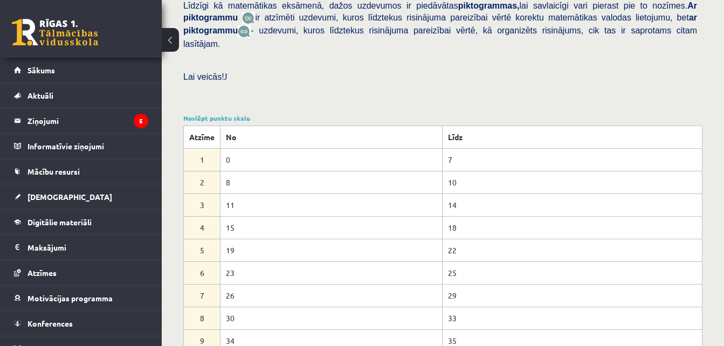
scroll to position [248, 0]
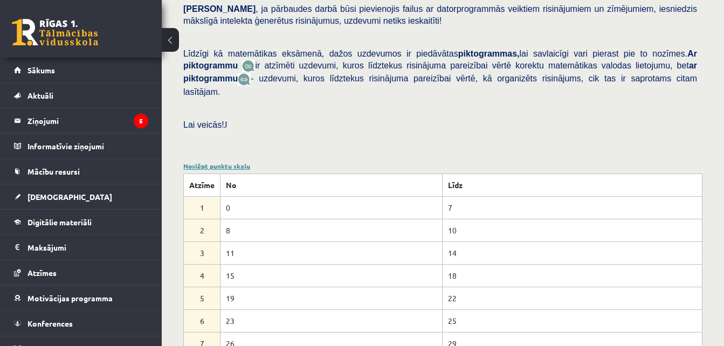
click at [229, 162] on link "Noslēpt punktu skalu" at bounding box center [216, 166] width 67 height 9
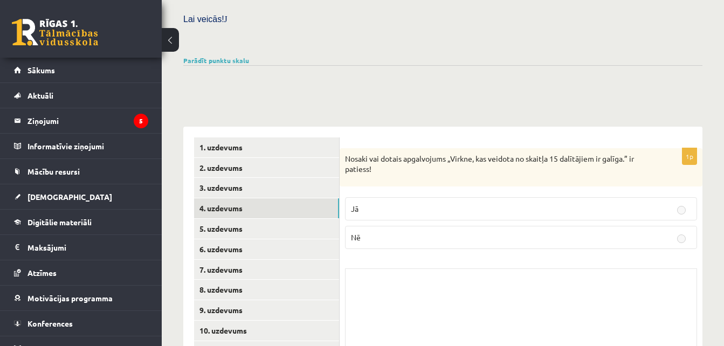
scroll to position [393, 0]
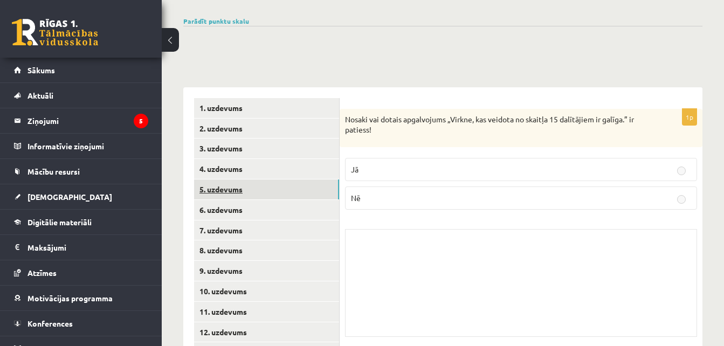
click at [248, 180] on link "5. uzdevums" at bounding box center [266, 190] width 145 height 20
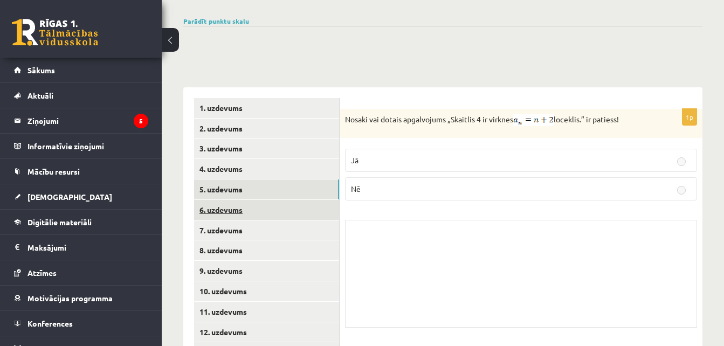
click at [239, 200] on link "6. uzdevums" at bounding box center [266, 210] width 145 height 20
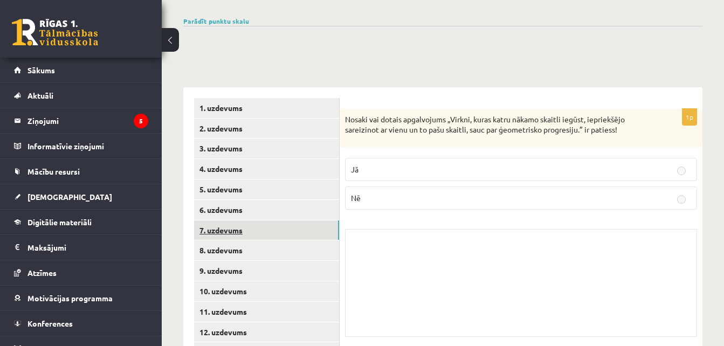
click at [234, 220] on link "7. uzdevums" at bounding box center [266, 230] width 145 height 20
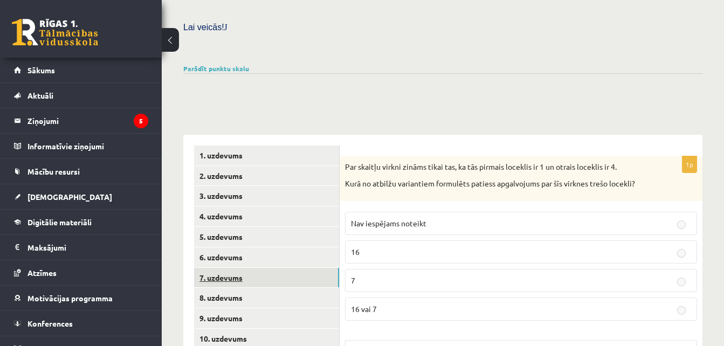
scroll to position [271, 0]
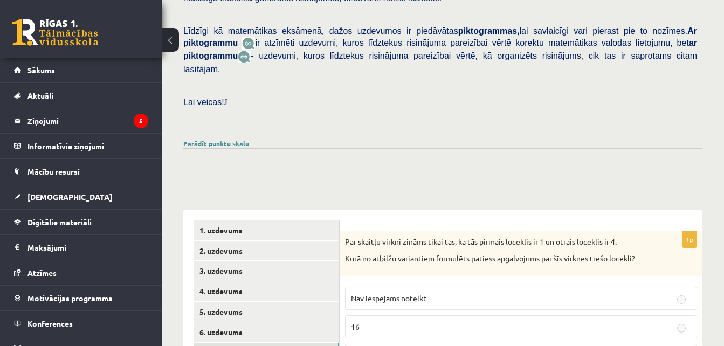
click at [239, 139] on link "Parādīt punktu skalu" at bounding box center [216, 143] width 66 height 9
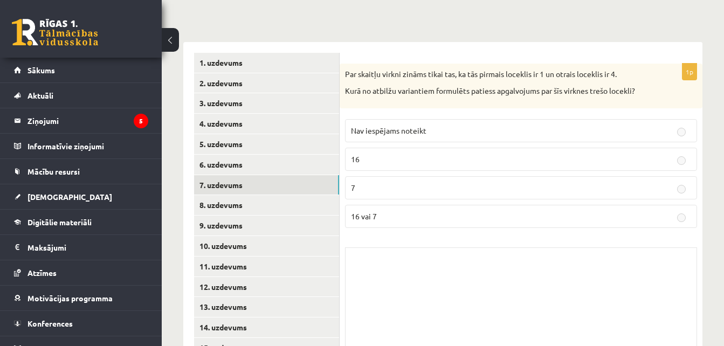
scroll to position [701, 0]
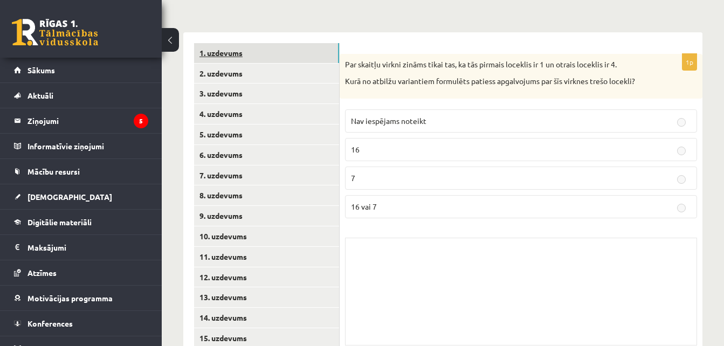
click at [260, 43] on link "1. uzdevums" at bounding box center [266, 53] width 145 height 20
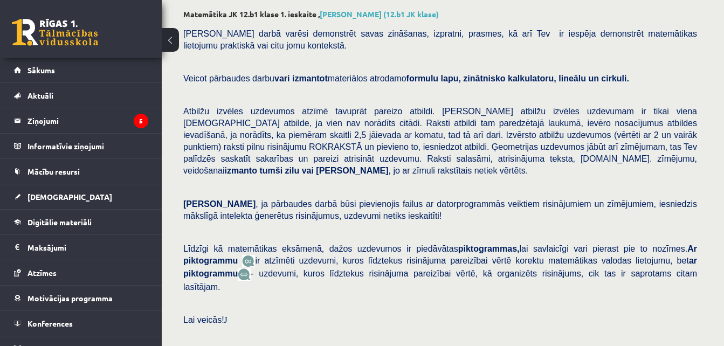
scroll to position [0, 0]
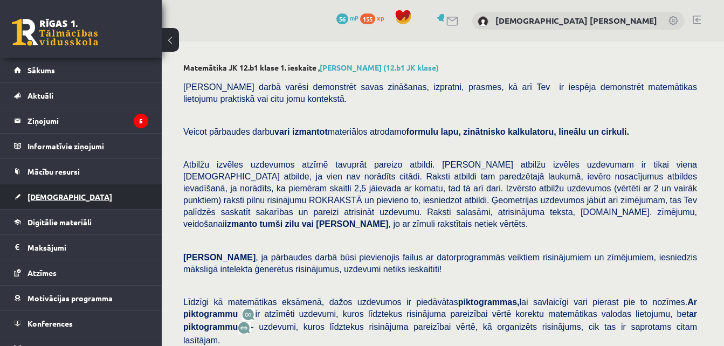
click at [71, 194] on link "[DEMOGRAPHIC_DATA]" at bounding box center [81, 196] width 134 height 25
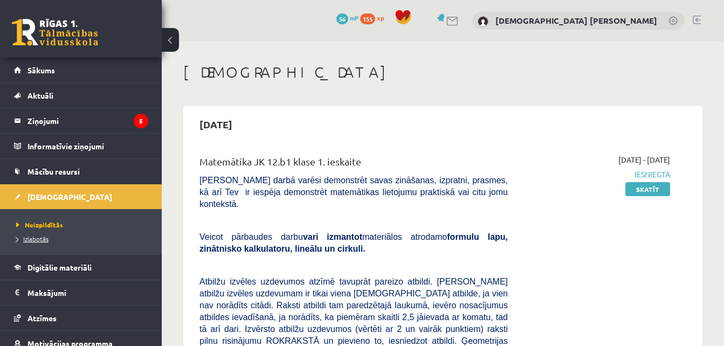
click at [46, 234] on link "Izlabotās" at bounding box center [83, 239] width 135 height 10
click at [59, 198] on span "[DEMOGRAPHIC_DATA]" at bounding box center [69, 197] width 85 height 10
click at [52, 223] on span "Neizpildītās" at bounding box center [39, 224] width 47 height 9
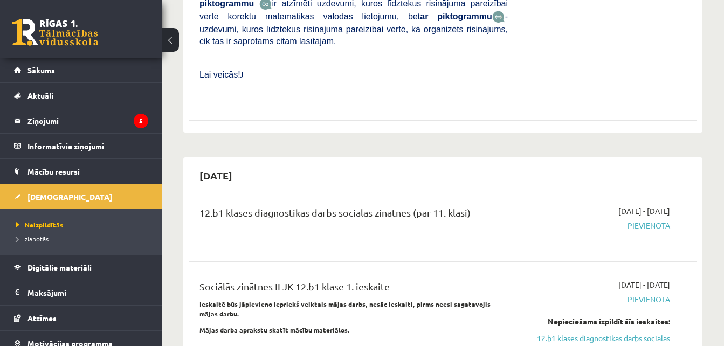
scroll to position [517, 0]
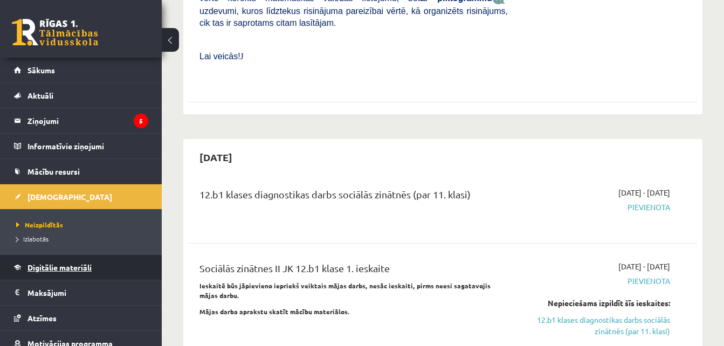
click at [94, 268] on link "Digitālie materiāli" at bounding box center [81, 267] width 134 height 25
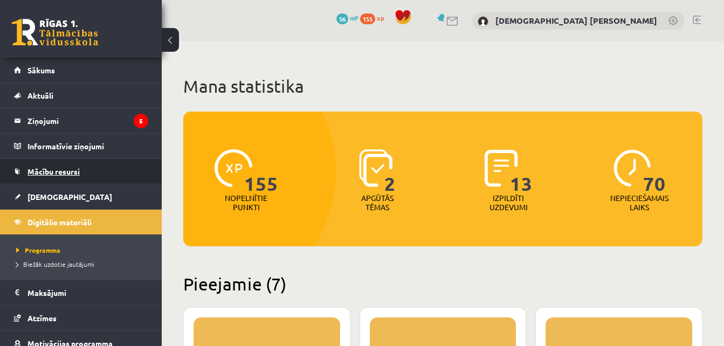
click at [85, 170] on link "Mācību resursi" at bounding box center [81, 171] width 134 height 25
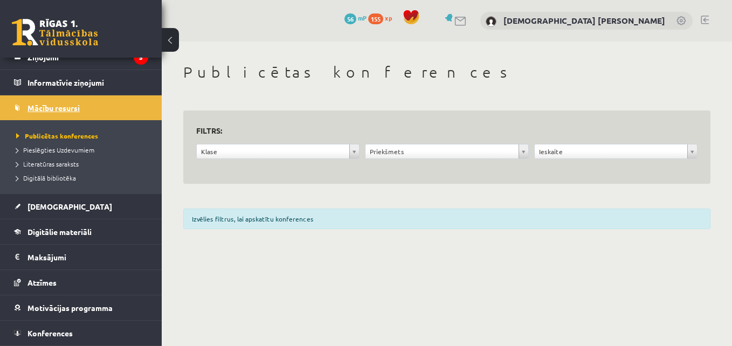
scroll to position [88, 0]
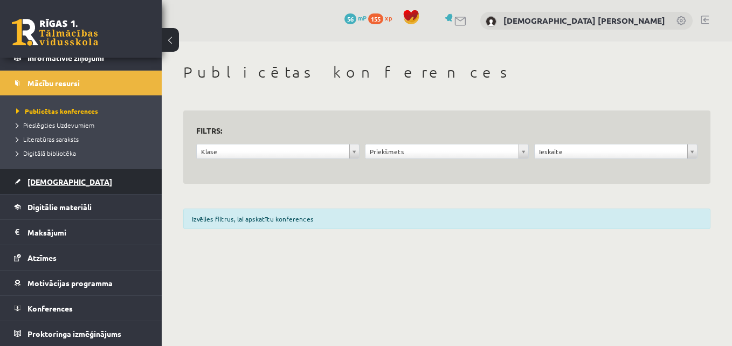
click at [72, 178] on link "[DEMOGRAPHIC_DATA]" at bounding box center [81, 181] width 134 height 25
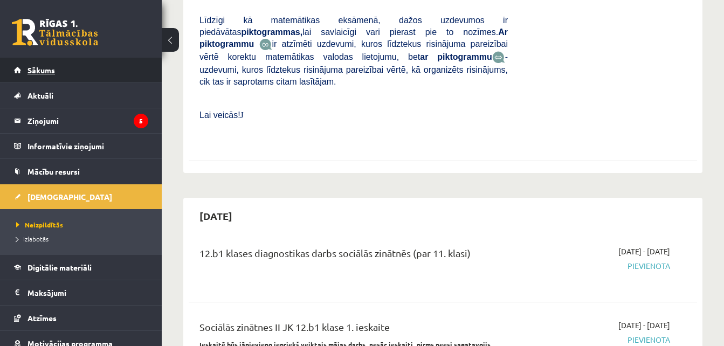
scroll to position [432, 0]
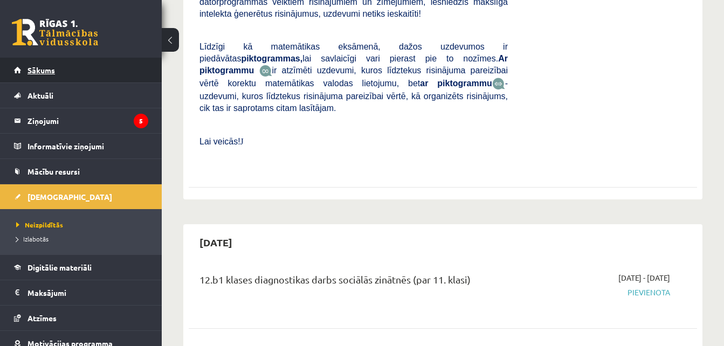
click at [116, 75] on link "Sākums" at bounding box center [81, 70] width 134 height 25
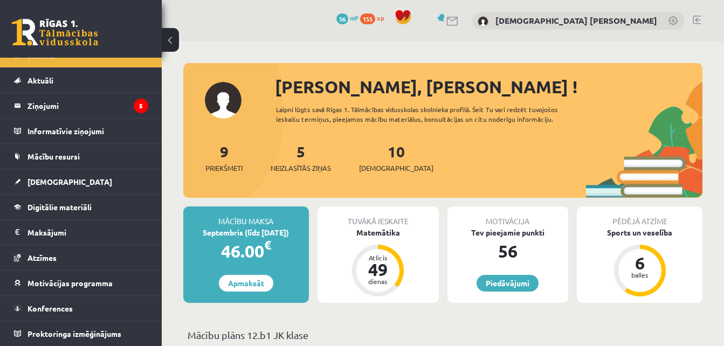
click at [696, 19] on link at bounding box center [697, 20] width 8 height 9
